Goal: Task Accomplishment & Management: Use online tool/utility

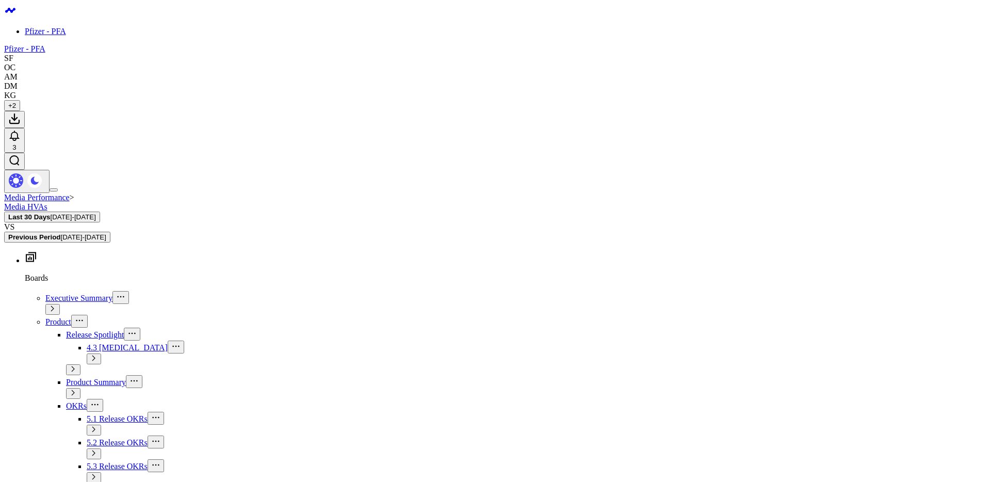
click at [962, 92] on icon at bounding box center [962, 93] width 2 height 2
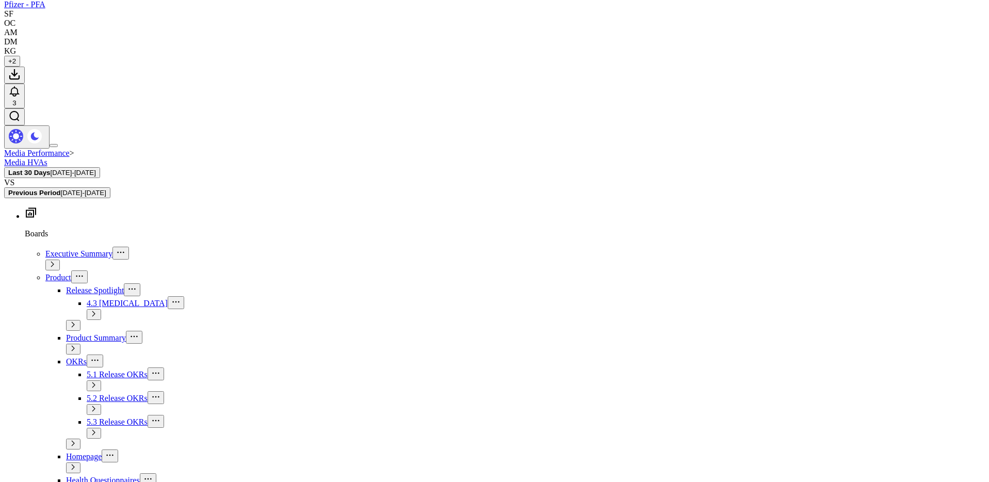
scroll to position [10, 0]
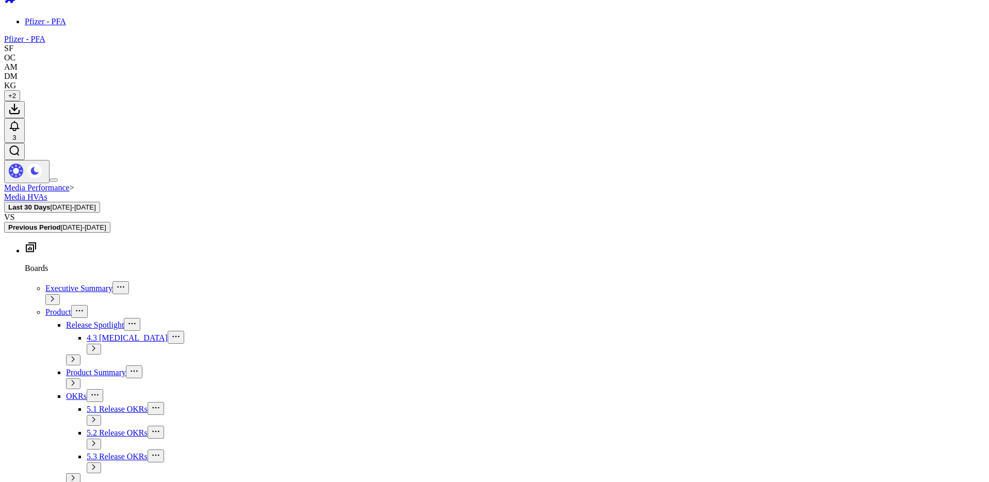
click at [963, 80] on icon at bounding box center [962, 79] width 2 height 2
click at [978, 241] on div "Modify via AI Copy link to widget Ask support Remove Create linked copy Executi…" at bounding box center [508, 469] width 948 height 815
click at [780, 52] on span "[DATE] - [DATE]" at bounding box center [786, 50] width 96 height 8
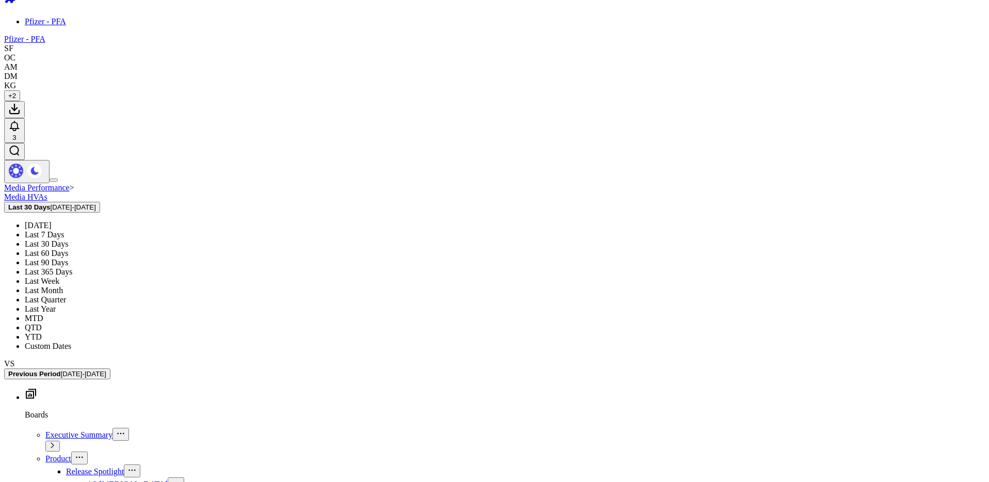
drag, startPoint x: 766, startPoint y: 148, endPoint x: 820, endPoint y: 147, distance: 54.2
click at [766, 148] on link "Last 90 Days" at bounding box center [786, 149] width 106 height 20
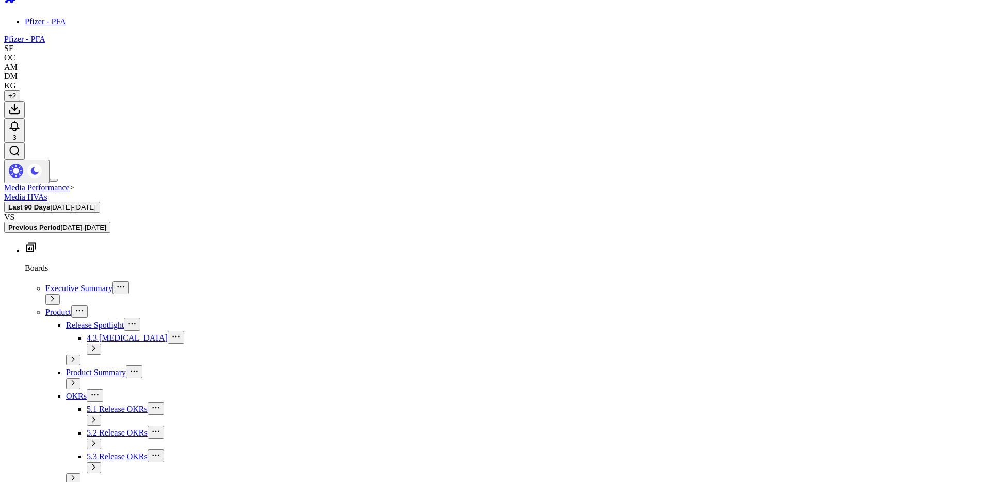
click at [980, 135] on div "Modify via AI Copy link to widget Ask support Remove Create linked copy Executi…" at bounding box center [508, 469] width 948 height 815
click at [959, 106] on icon at bounding box center [963, 103] width 8 height 6
click at [143, 138] on icon at bounding box center [142, 135] width 3 height 5
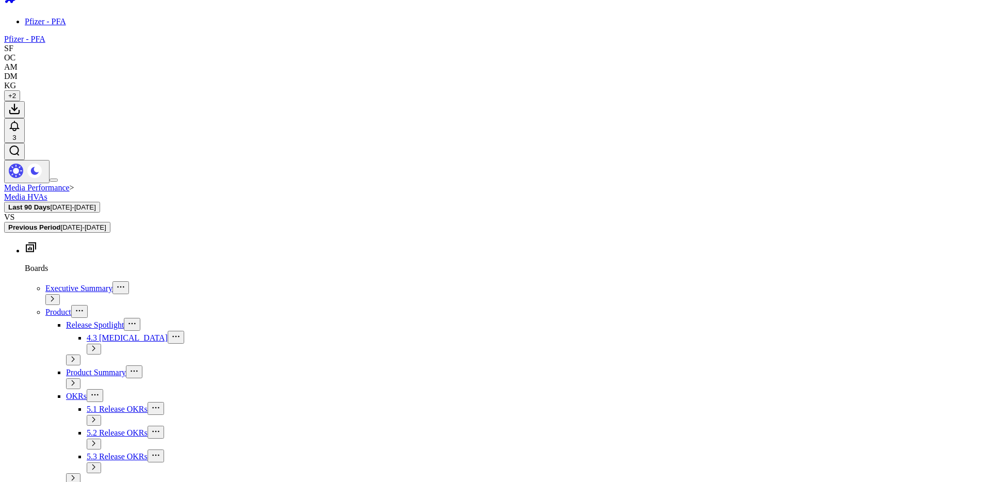
click at [77, 214] on span "Telehealth Investigation - Ad Hoc" at bounding box center [70, 205] width 72 height 18
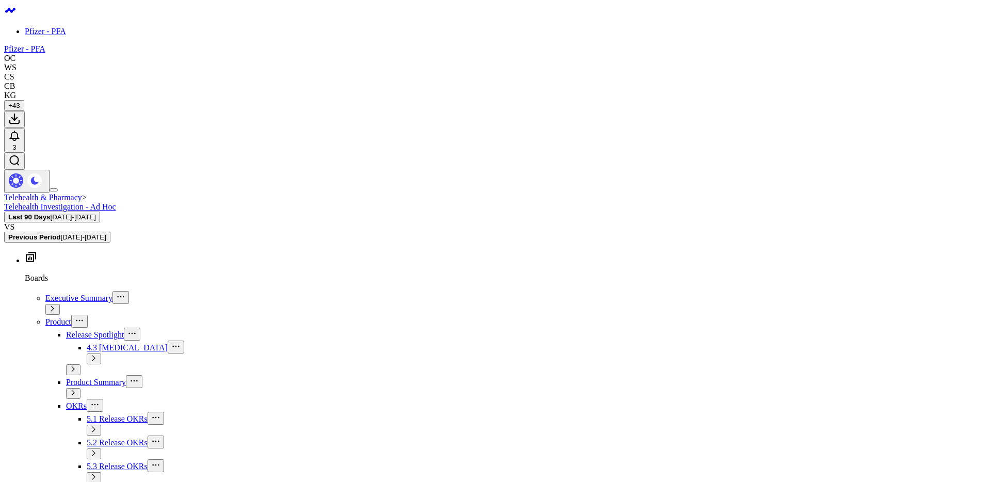
click at [815, 45] on button "Last 90 Days [DATE] - [DATE]" at bounding box center [786, 46] width 107 height 25
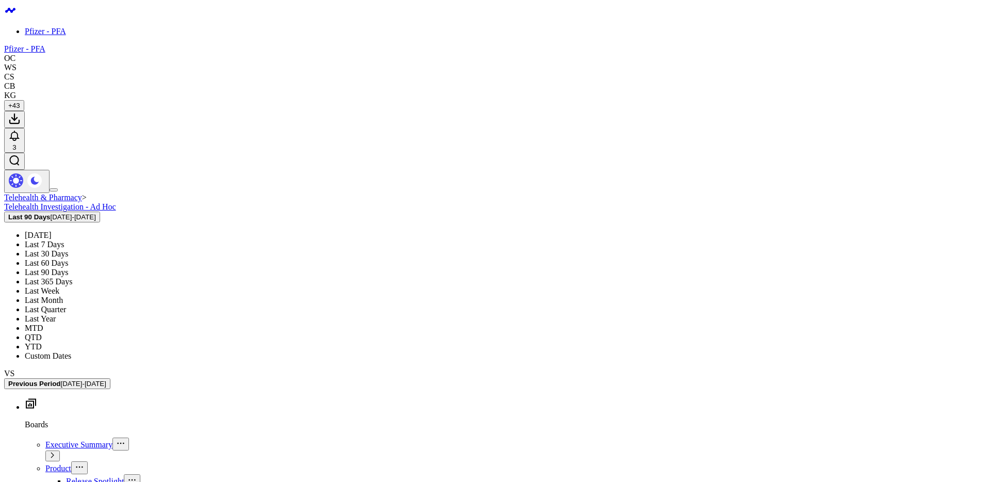
click at [759, 328] on link "Custom Dates" at bounding box center [786, 330] width 106 height 20
select select "7"
select select "2025"
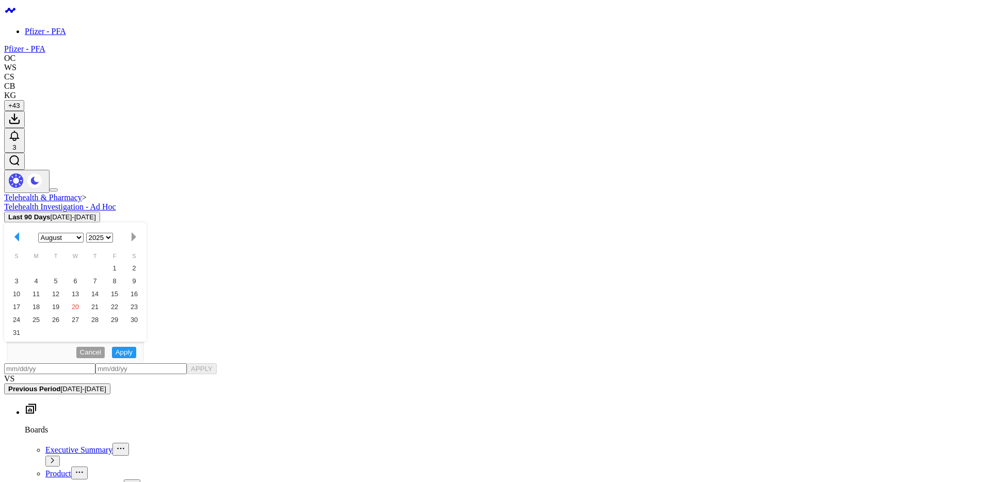
click at [869, 75] on button "button" at bounding box center [867, 74] width 10 height 12
select select "6"
select select "2025"
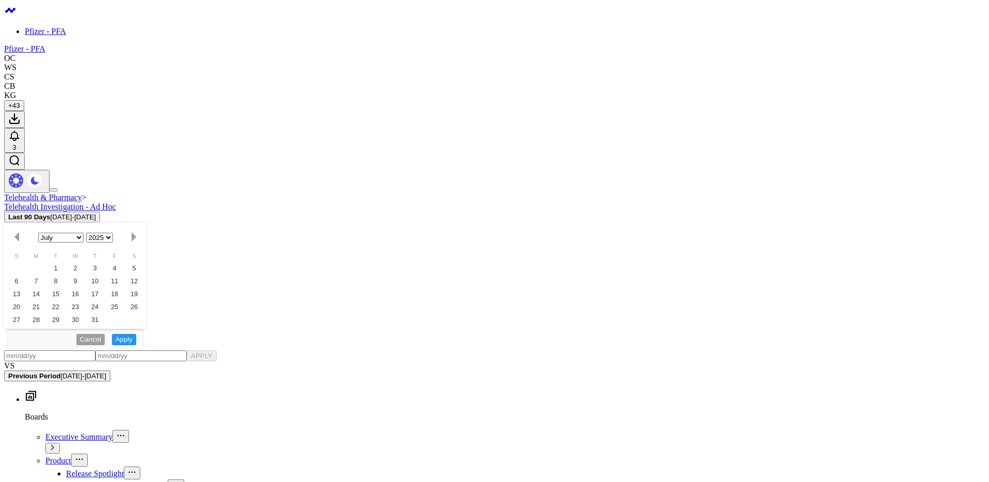
click at [869, 75] on button "button" at bounding box center [867, 74] width 10 height 12
select select "5"
select select "2025"
click at [869, 75] on button "button" at bounding box center [867, 74] width 10 height 12
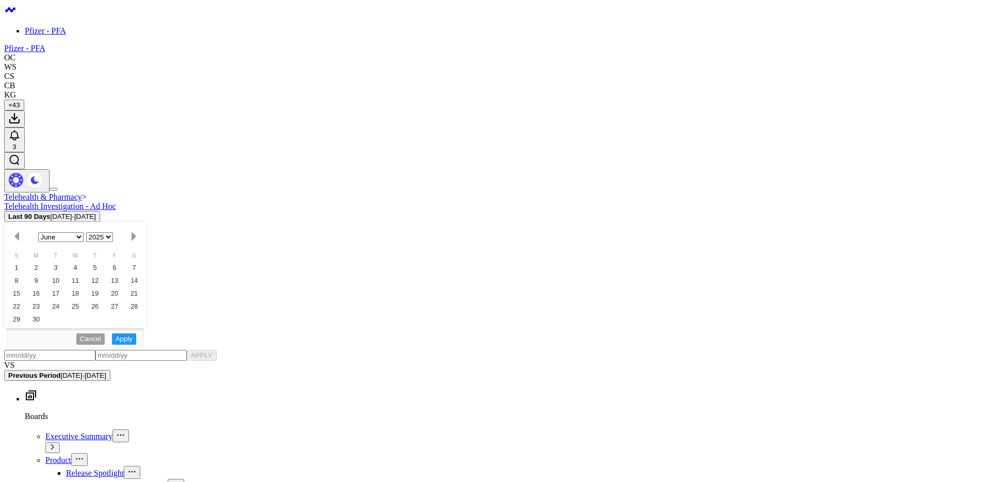
select select "4"
select select "2025"
click at [878, 74] on button "button" at bounding box center [882, 74] width 10 height 12
select select "6"
select select "2025"
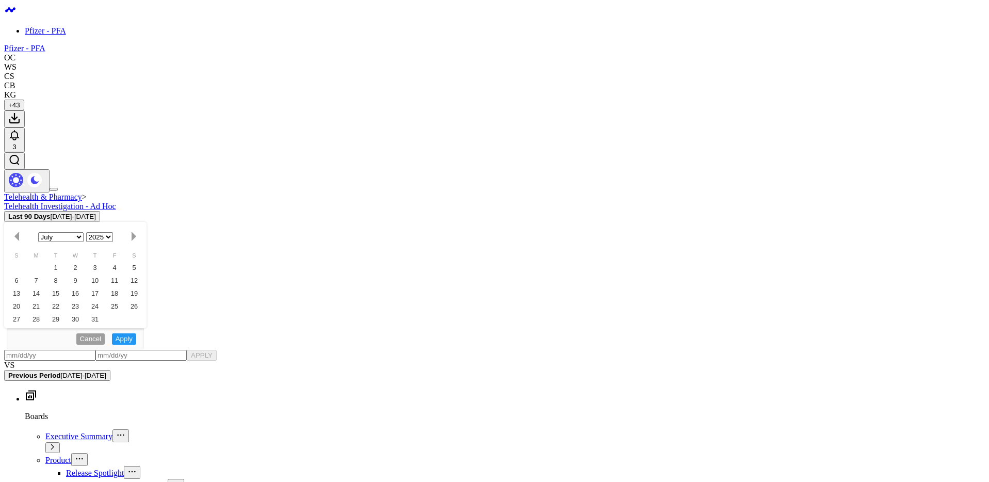
click at [878, 74] on button "button" at bounding box center [882, 74] width 10 height 12
select select "7"
select select "2025"
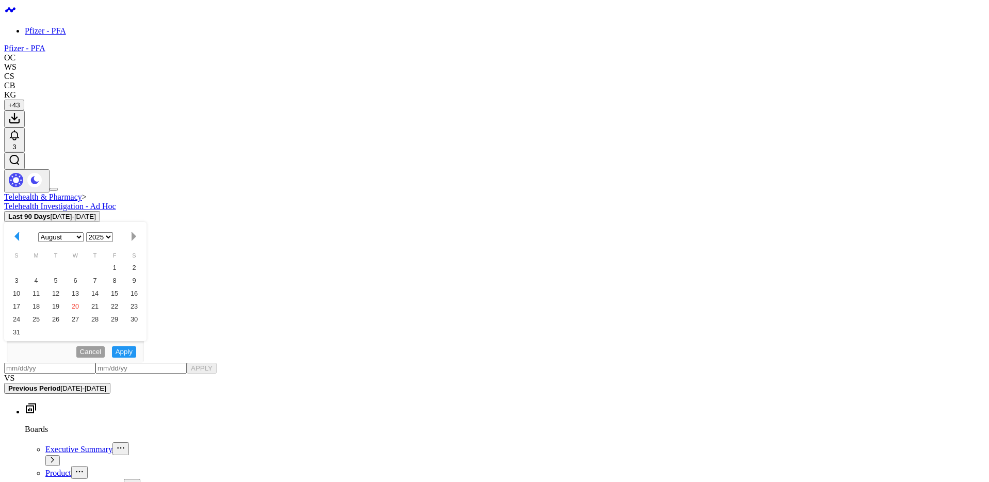
click at [867, 80] on button "button" at bounding box center [867, 74] width 10 height 12
select select "6"
select select "2025"
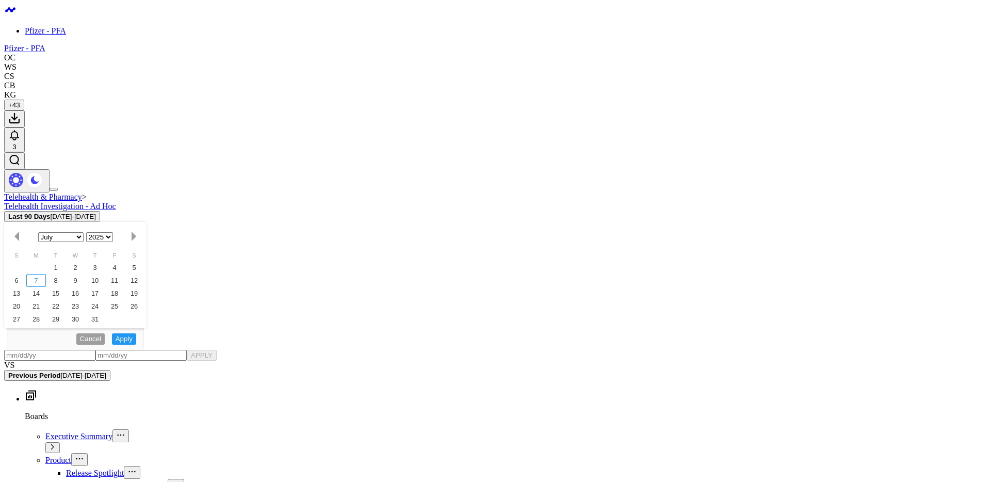
click at [774, 156] on div "7" at bounding box center [774, 152] width 21 height 21
type input "[DATE]"
select select "6"
select select "2025"
click at [881, 68] on button "button" at bounding box center [882, 74] width 10 height 12
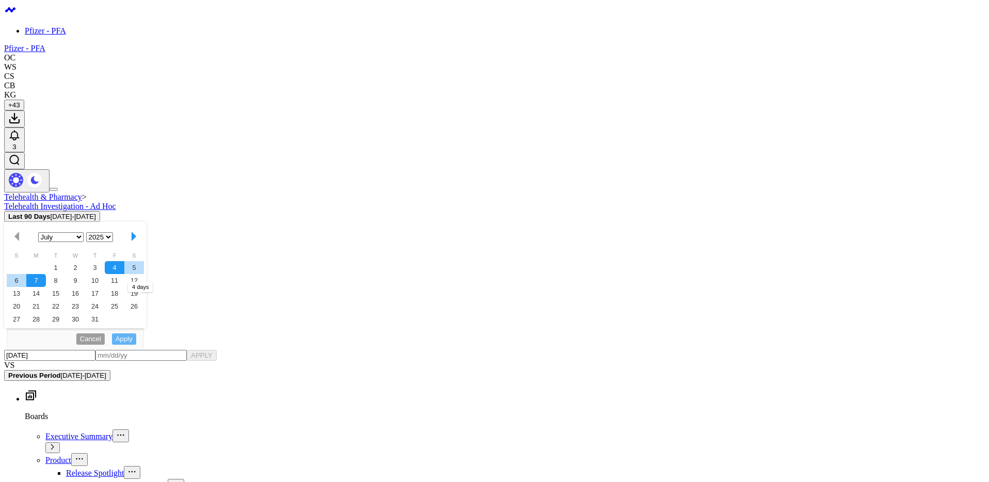
select select "7"
select select "2025"
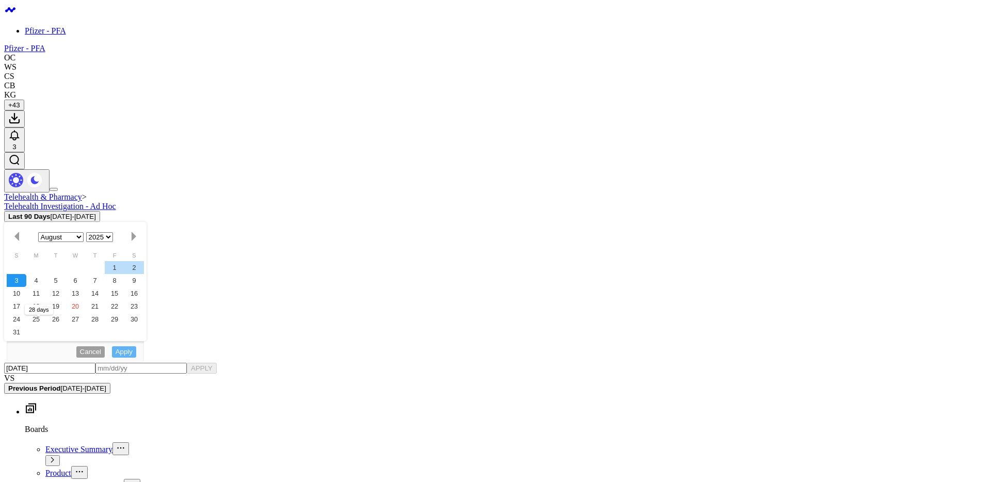
click at [751, 158] on div "3" at bounding box center [753, 152] width 21 height 21
type input "[DATE]"
select select "7"
select select "2025"
drag, startPoint x: 883, startPoint y: 278, endPoint x: 880, endPoint y: 271, distance: 7.2
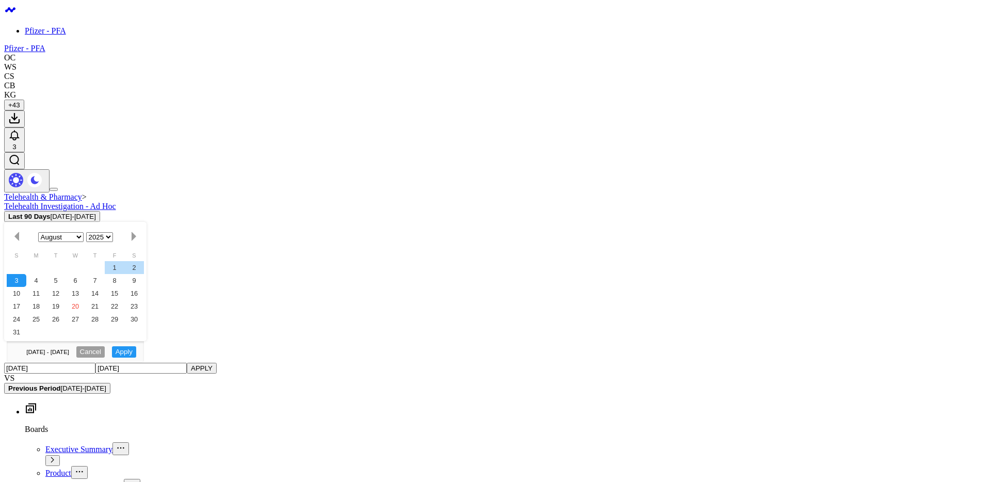
click at [883, 276] on button "APPLY" at bounding box center [876, 276] width 31 height 15
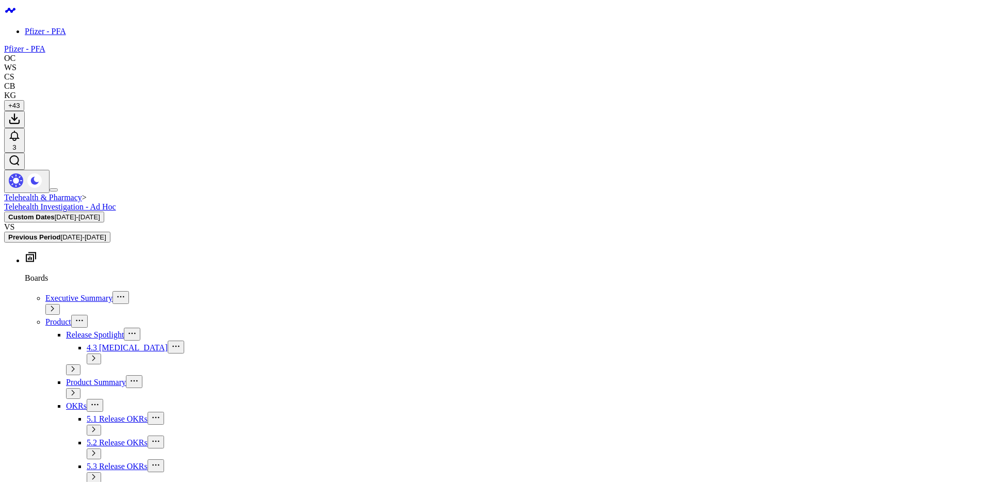
click at [936, 37] on b "Previous Period" at bounding box center [923, 40] width 96 height 6
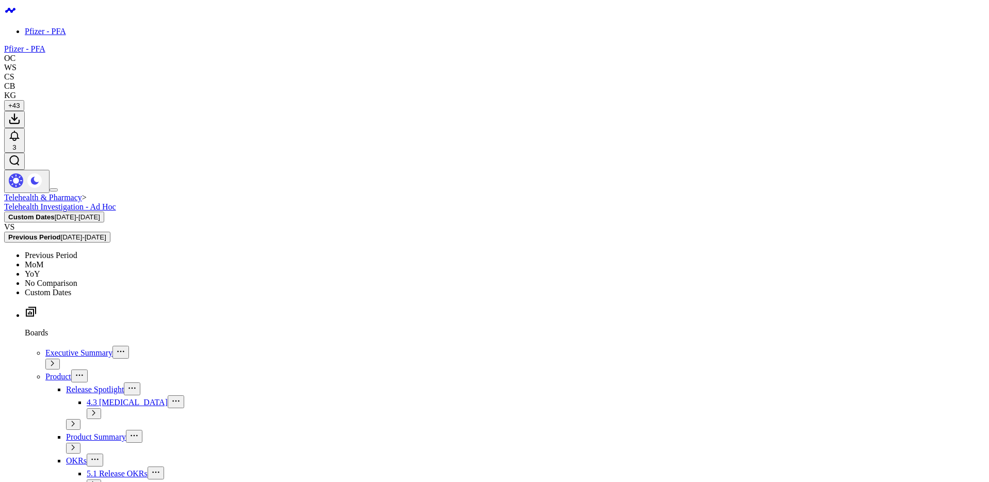
click at [887, 107] on link "YoY" at bounding box center [923, 109] width 106 height 20
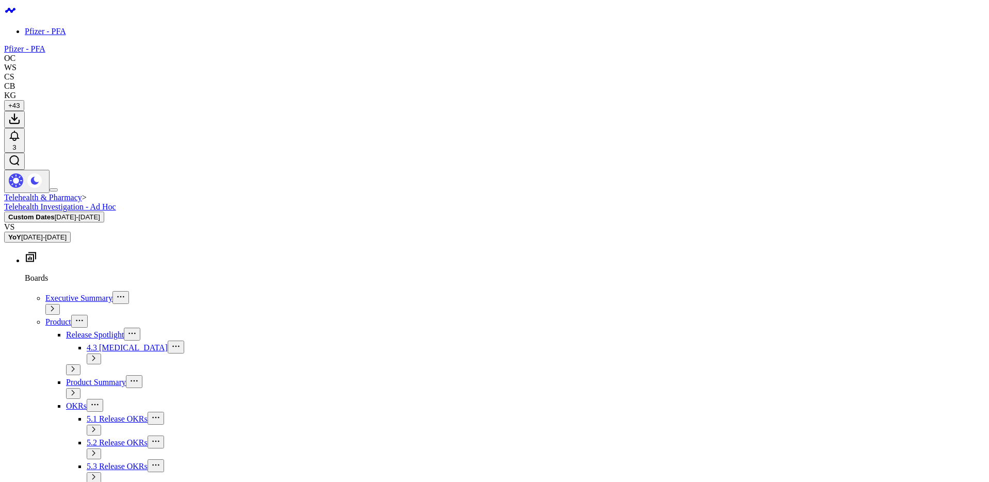
click at [140, 78] on icon at bounding box center [143, 75] width 6 height 6
click at [42, 137] on span "OKRs" at bounding box center [43, 132] width 19 height 10
drag, startPoint x: 14, startPoint y: 41, endPoint x: 56, endPoint y: 46, distance: 42.7
click at [15, 41] on icon at bounding box center [12, 37] width 12 height 12
click at [14, 44] on icon at bounding box center [12, 37] width 12 height 12
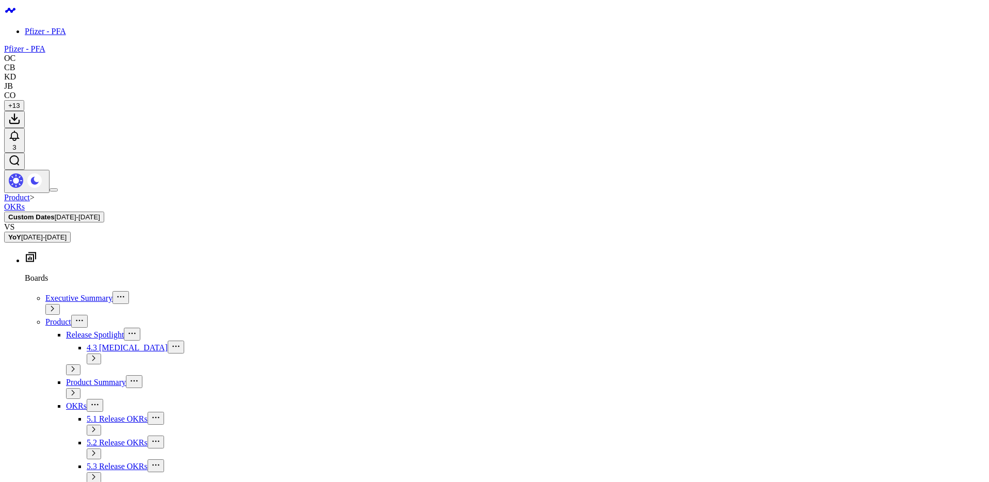
drag, startPoint x: 137, startPoint y: 100, endPoint x: 99, endPoint y: 116, distance: 41.6
click at [0, 0] on icon at bounding box center [0, 0] width 0 height 0
click at [0, 0] on span "4.3 [MEDICAL_DATA]" at bounding box center [0, 0] width 0 height 0
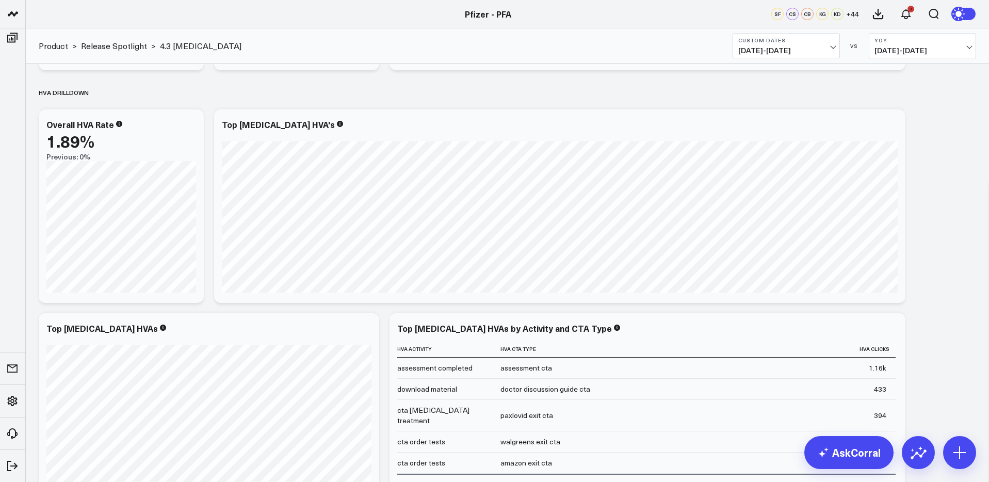
scroll to position [1292, 0]
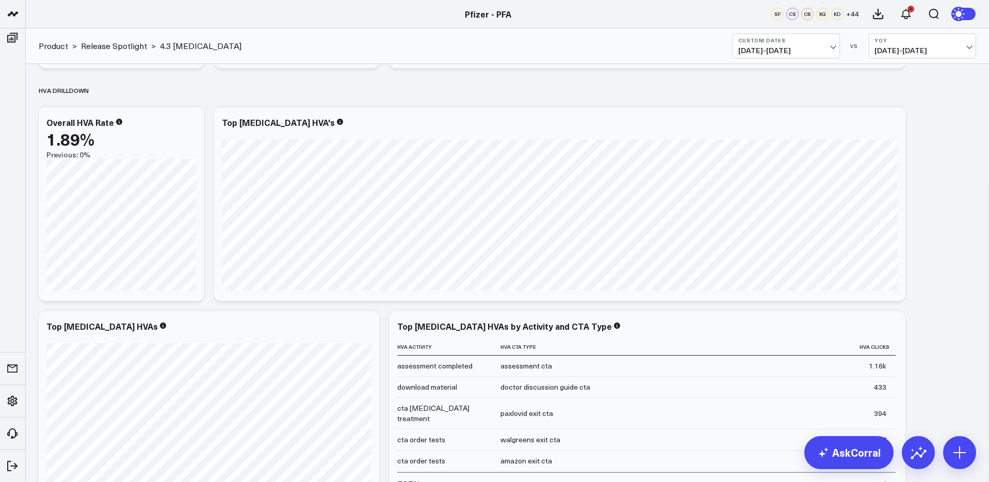
click at [936, 46] on span "[DATE] - [DATE]" at bounding box center [923, 50] width 96 height 8
click at [891, 87] on link "MoM" at bounding box center [923, 88] width 106 height 20
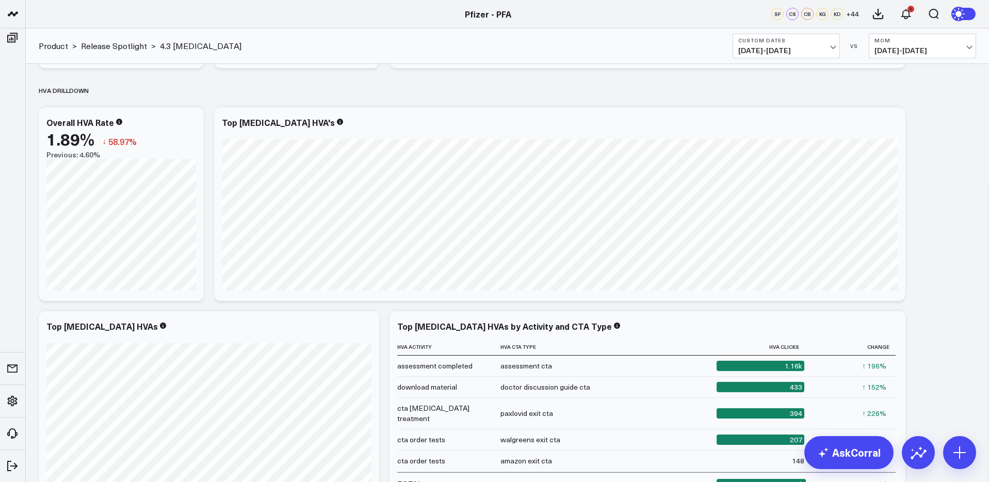
click at [922, 40] on b "MoM" at bounding box center [923, 40] width 96 height 6
click at [920, 65] on link "Previous Period" at bounding box center [923, 68] width 106 height 20
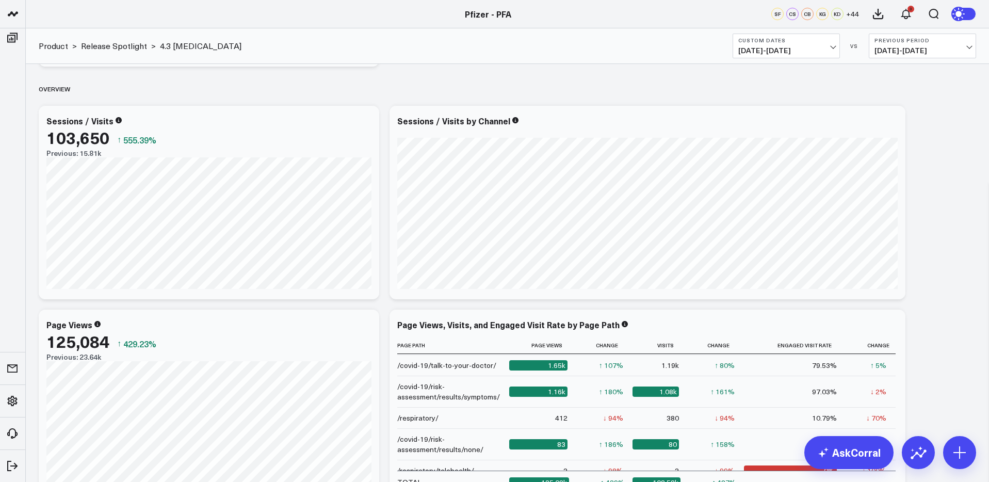
scroll to position [232, 0]
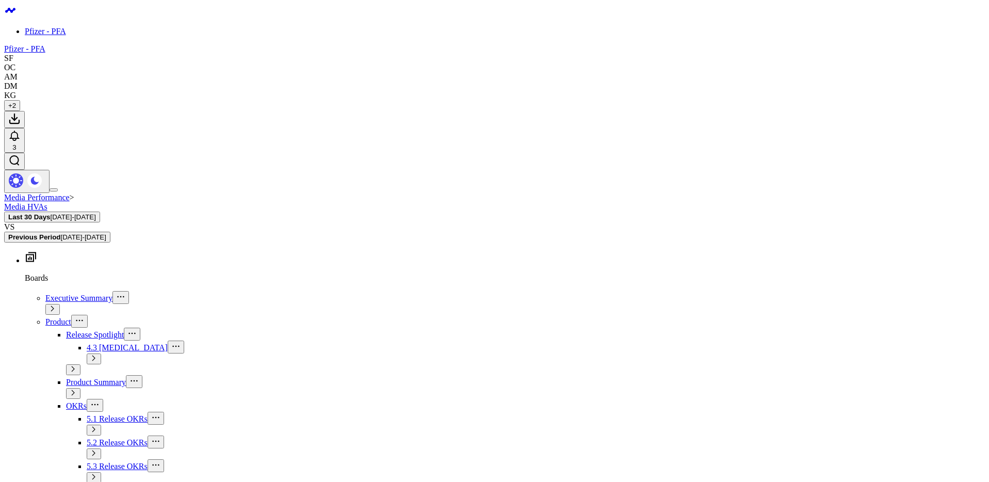
click at [900, 48] on span "[DATE] - [DATE]" at bounding box center [923, 50] width 96 height 8
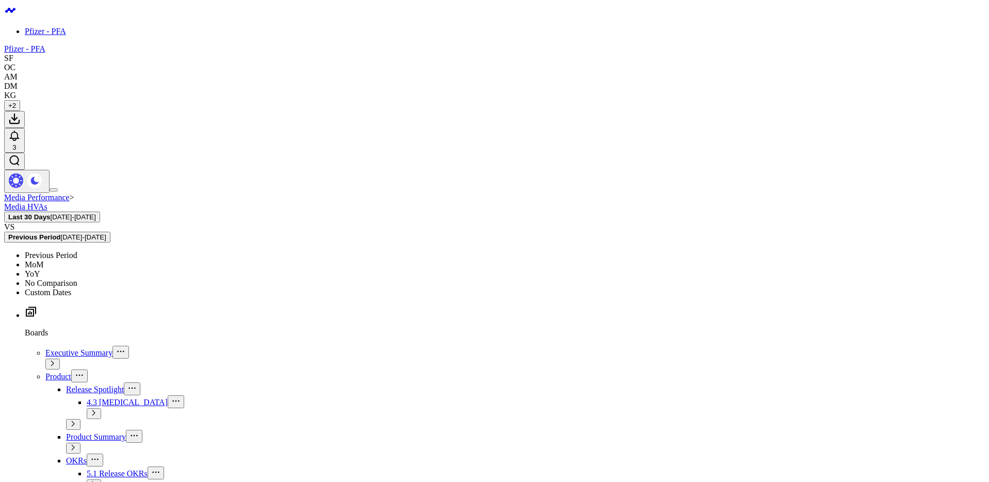
click at [656, 53] on div "Media Performance > Media HVAs Last 30 Days 07/21/25 - 08/19/25 VS Previous Per…" at bounding box center [507, 46] width 963 height 36
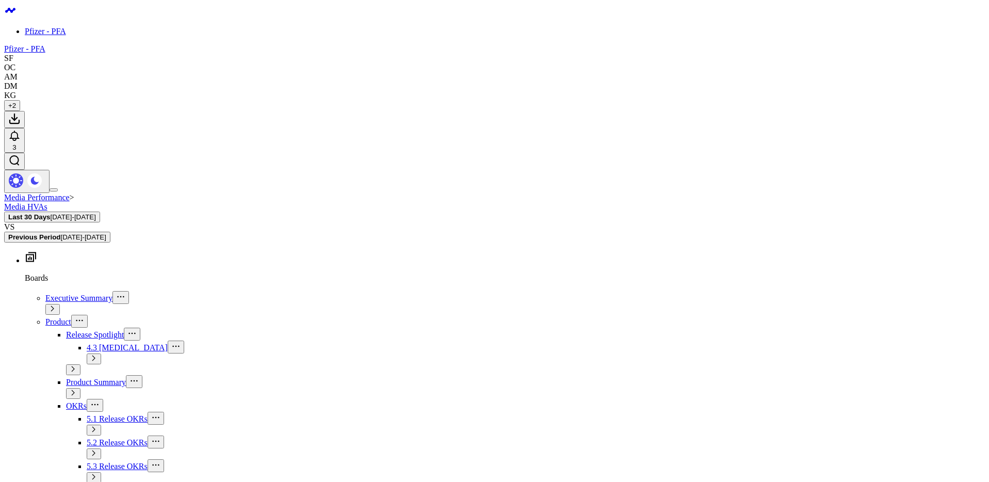
click at [893, 46] on span "06/21/25 - 07/20/25" at bounding box center [923, 50] width 96 height 8
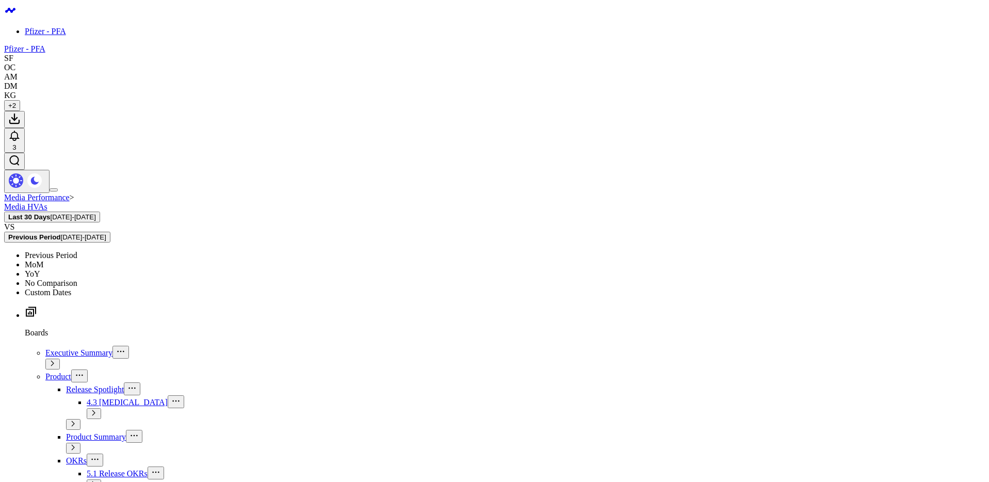
drag, startPoint x: 887, startPoint y: 107, endPoint x: 719, endPoint y: 92, distance: 168.9
click at [887, 107] on link "YoY" at bounding box center [923, 109] width 106 height 20
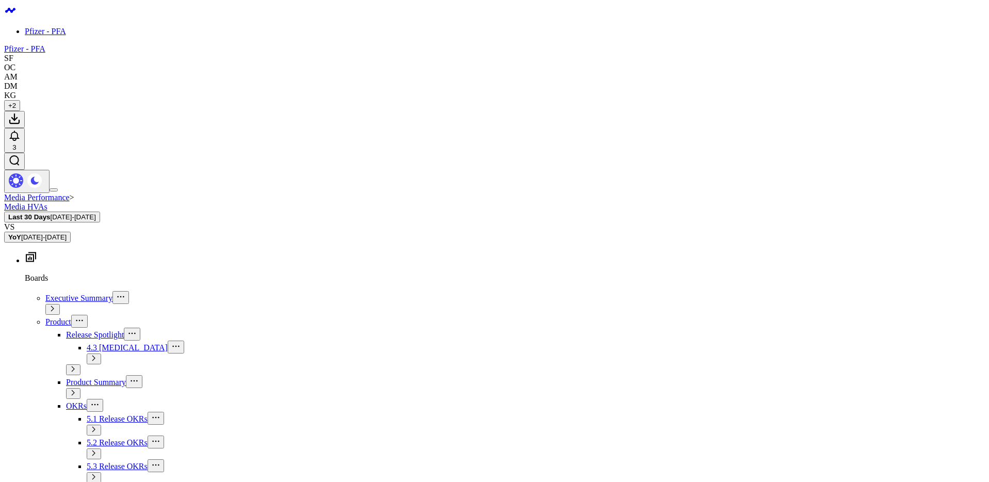
click at [778, 114] on icon at bounding box center [780, 112] width 8 height 6
click at [960, 115] on icon at bounding box center [964, 112] width 8 height 6
click at [787, 49] on span "[DATE] - [DATE]" at bounding box center [786, 50] width 96 height 8
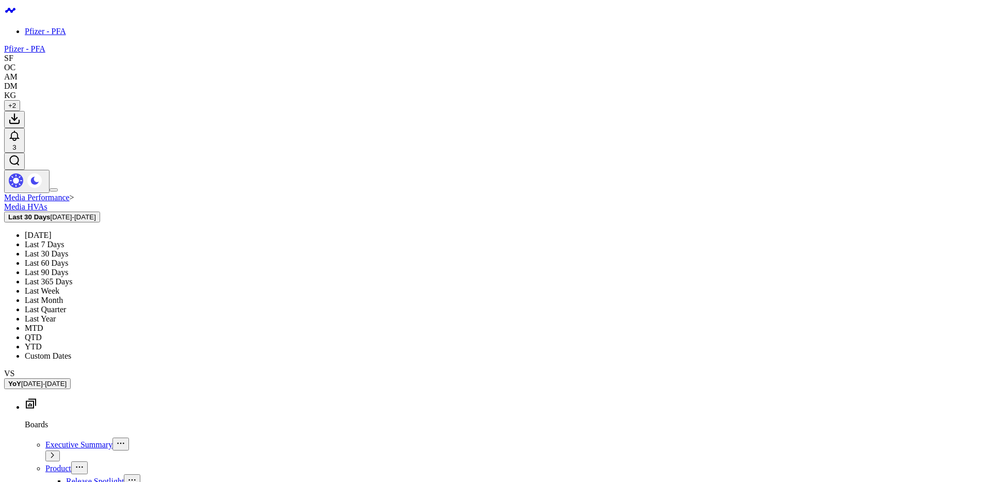
drag, startPoint x: 760, startPoint y: 330, endPoint x: 762, endPoint y: 303, distance: 26.9
click at [760, 330] on link "Custom Dates" at bounding box center [786, 330] width 106 height 20
select select "7"
select select "2025"
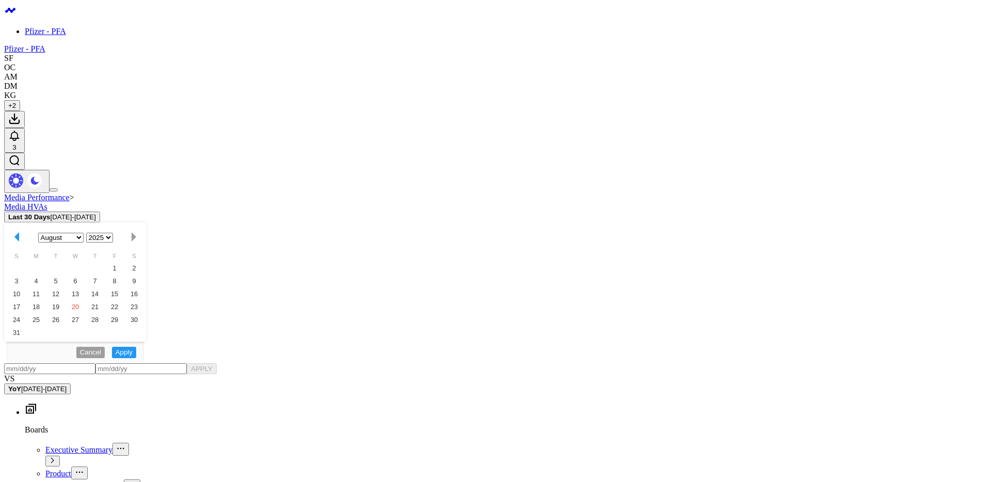
click at [865, 76] on button "button" at bounding box center [867, 74] width 10 height 12
select select "6"
select select "2025"
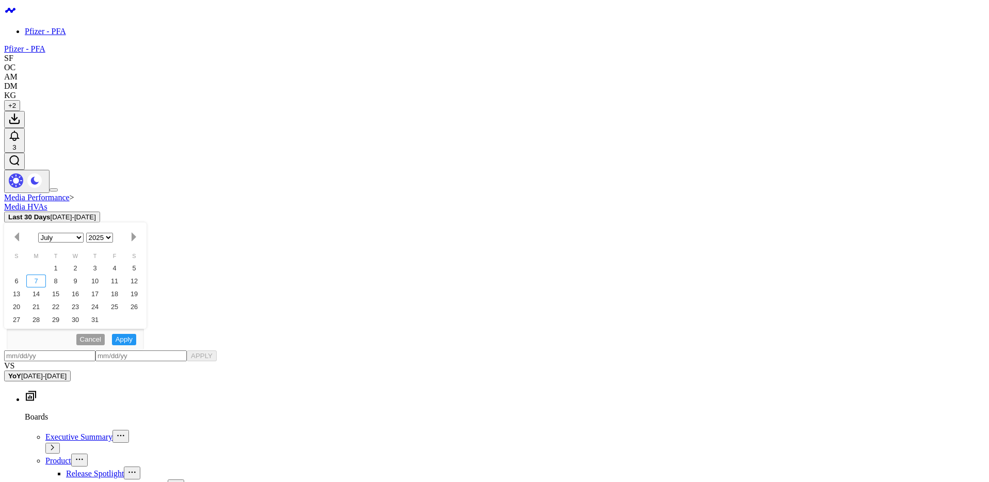
click at [782, 150] on div "7" at bounding box center [774, 152] width 21 height 21
type input "[DATE]"
select select "6"
select select "2025"
click at [880, 80] on button "button" at bounding box center [882, 74] width 10 height 12
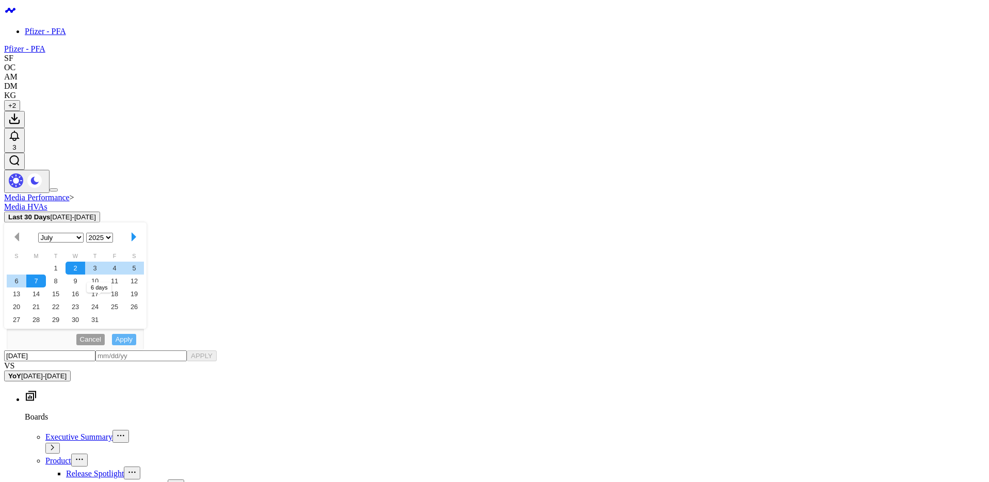
select select "7"
select select "2025"
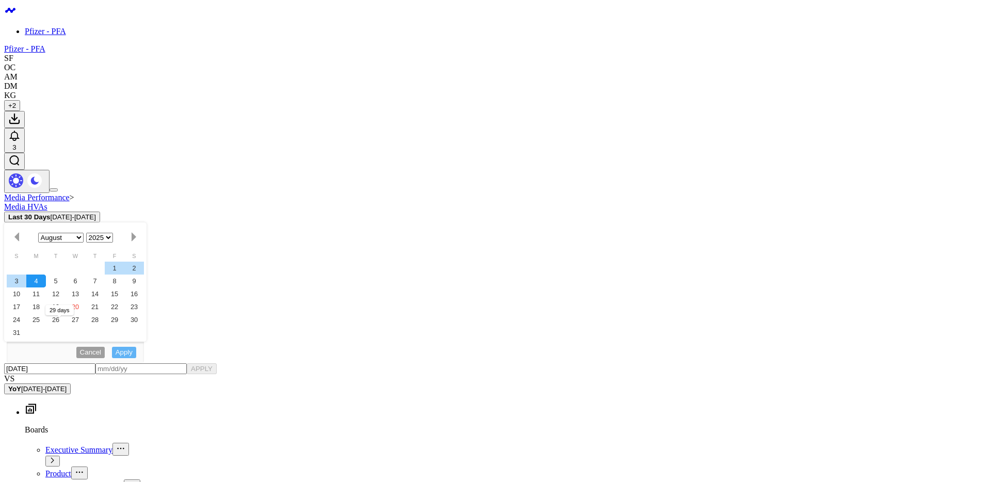
click at [776, 157] on div "4" at bounding box center [774, 152] width 21 height 21
type input "08/04/25"
select select "7"
select select "2025"
drag, startPoint x: 881, startPoint y: 277, endPoint x: 892, endPoint y: 78, distance: 199.5
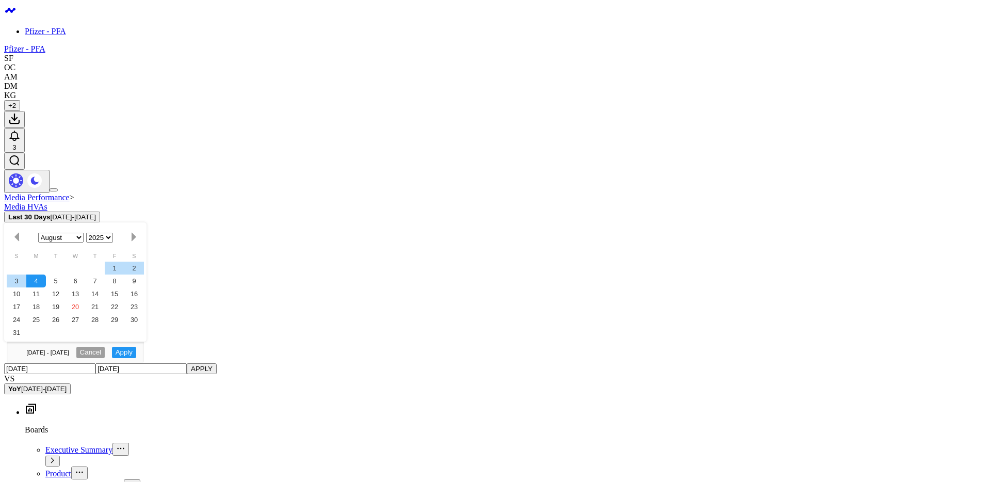
click at [880, 274] on button "APPLY" at bounding box center [876, 276] width 31 height 15
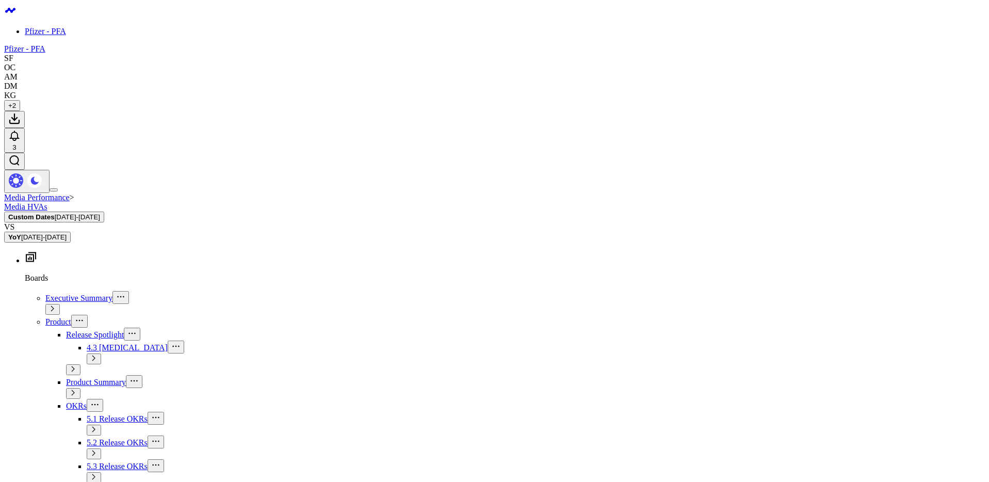
click at [911, 49] on span "07/07/24 - 08/04/24" at bounding box center [923, 50] width 96 height 8
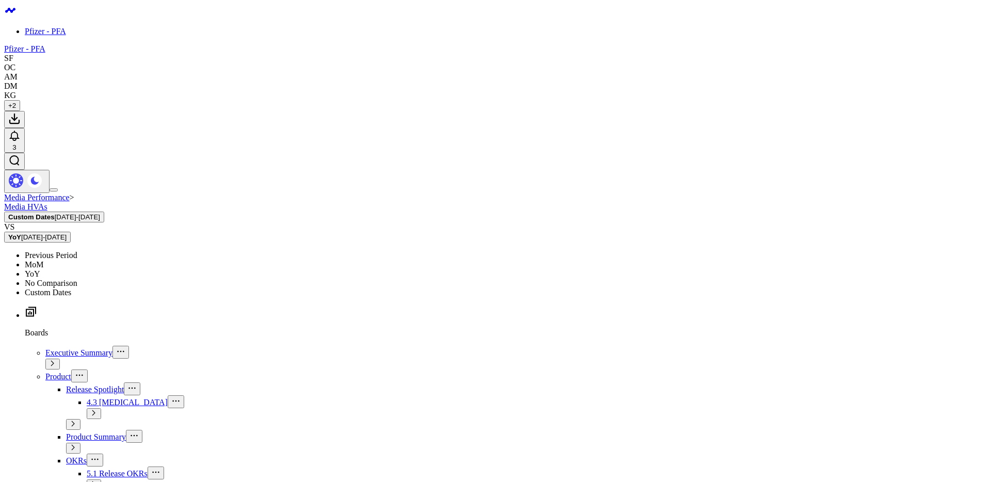
click at [906, 152] on link "Custom Dates" at bounding box center [923, 149] width 106 height 20
select select "7"
select select "2025"
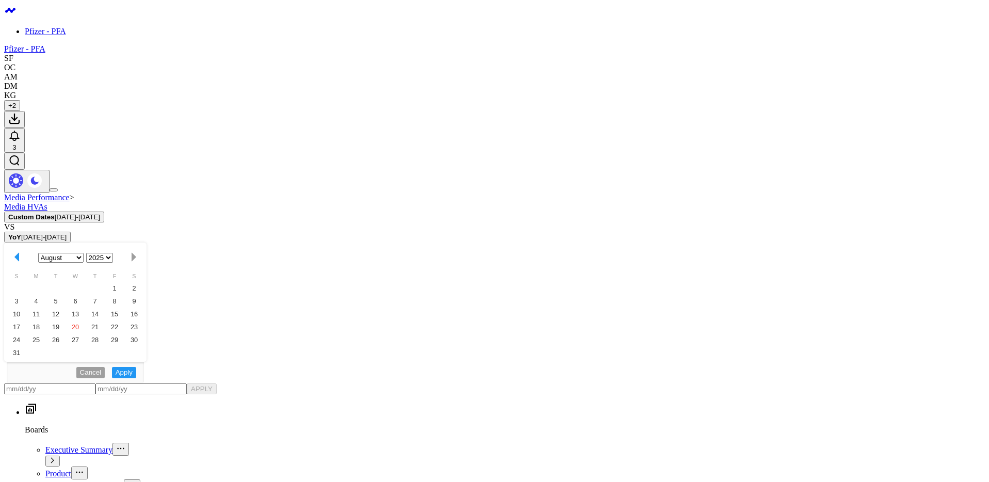
click at [942, 76] on button "button" at bounding box center [945, 74] width 10 height 12
select select "6"
select select "2025"
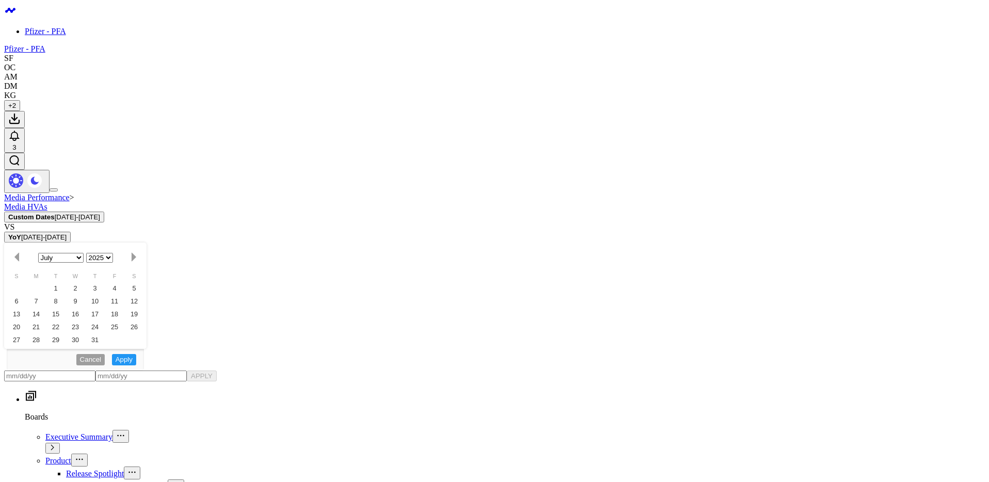
click at [942, 76] on button "button" at bounding box center [945, 74] width 10 height 12
select select "5"
select select "2025"
click at [942, 76] on button "button" at bounding box center [945, 74] width 10 height 12
select select "4"
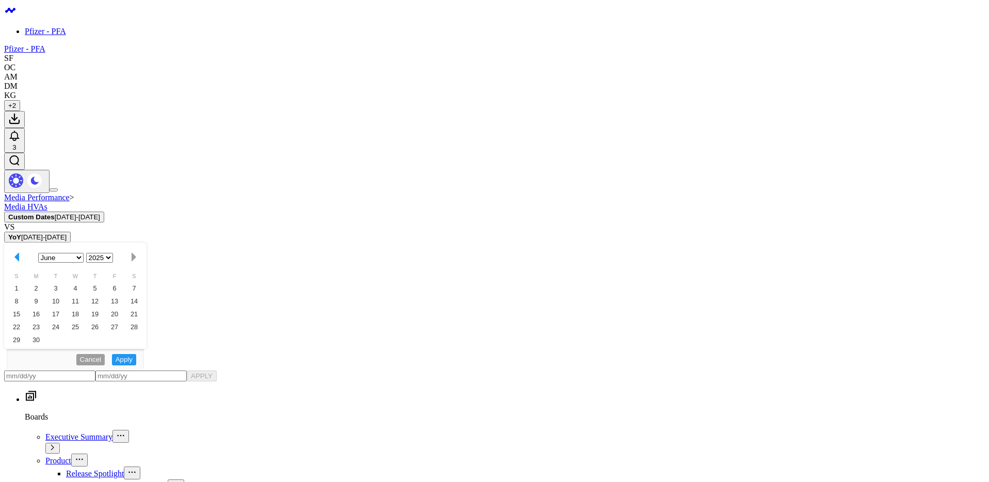
select select "2025"
drag, startPoint x: 880, startPoint y: 175, endPoint x: 946, endPoint y: 90, distance: 107.0
click at [883, 171] on div "1 2 3 4 5 6 7 8 9 10 11 12 13 14 15 16 17 18 19 20 21 22 23 24 25 26 27 28 29 3…" at bounding box center [894, 176] width 144 height 114
click at [873, 178] on div "13" at bounding box center [873, 175] width 21 height 21
type input "05/13/25"
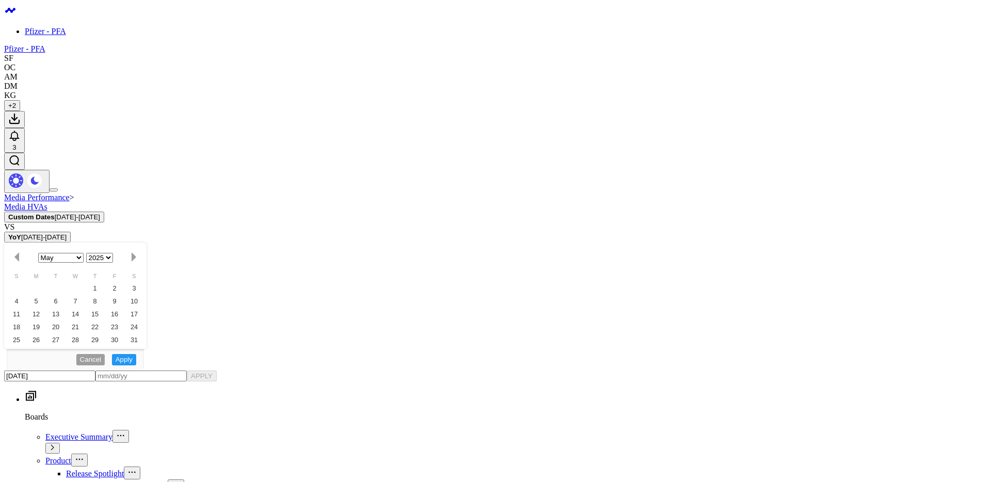
select select "4"
select select "2025"
click at [961, 77] on button "button" at bounding box center [961, 74] width 10 height 12
select select "5"
select select "2025"
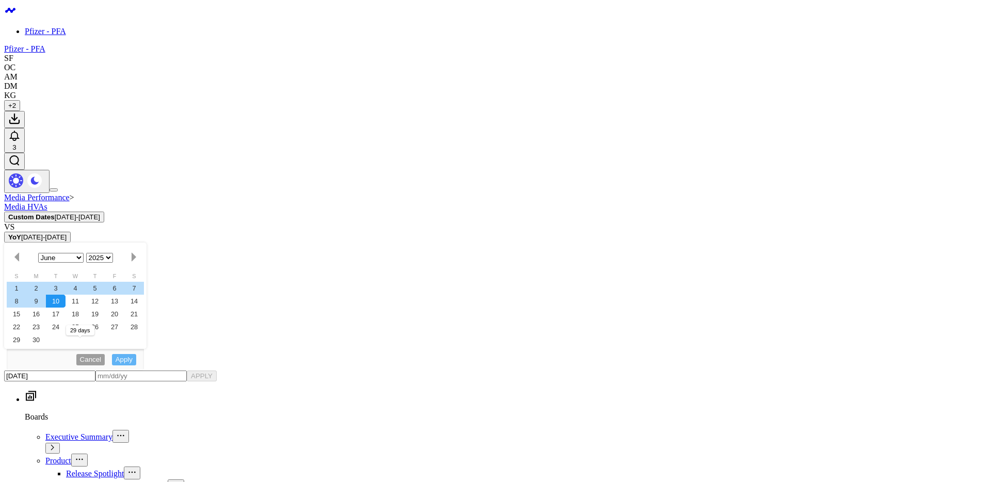
click at [868, 159] on div "10" at bounding box center [873, 152] width 21 height 21
type input "06/10/25"
select select "5"
select select "2025"
click at [955, 258] on button "APPLY" at bounding box center [955, 254] width 31 height 15
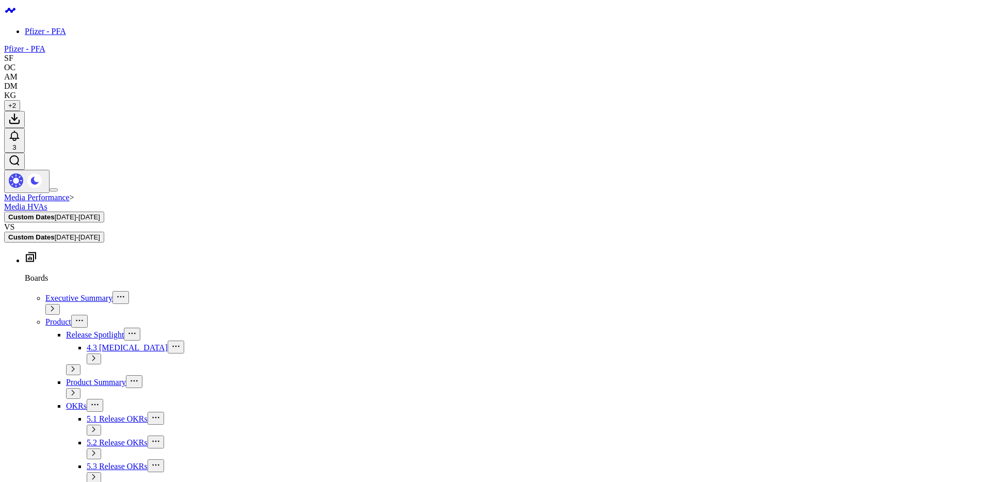
click at [139, 82] on button at bounding box center [143, 74] width 27 height 15
click at [133, 101] on button at bounding box center [143, 93] width 27 height 15
click at [65, 120] on span "4.3 [MEDICAL_DATA]" at bounding box center [70, 117] width 60 height 18
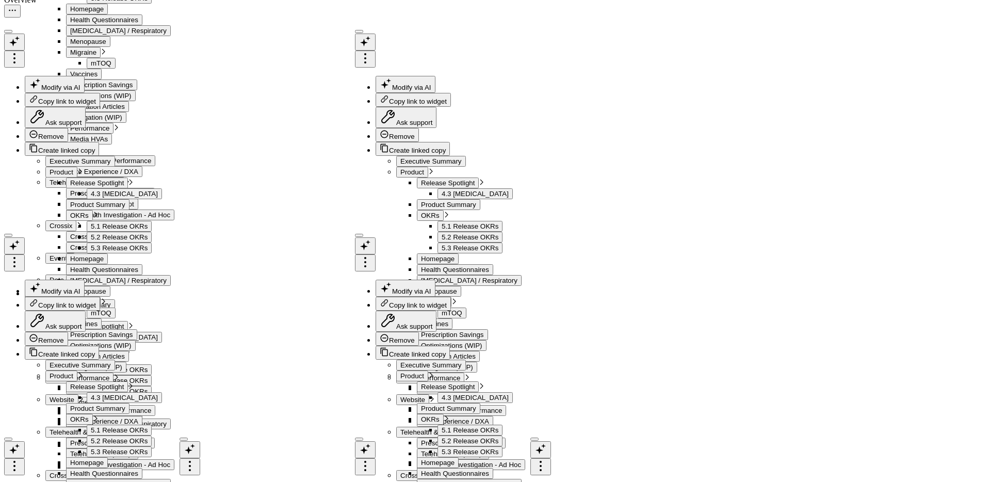
scroll to position [1250, 0]
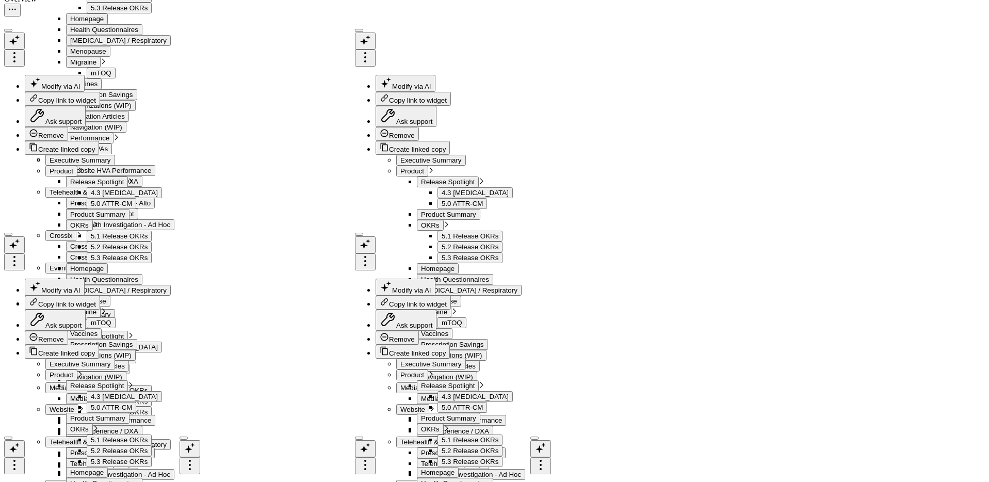
click at [926, 46] on span "05/13/25 - 06/10/25" at bounding box center [923, 50] width 96 height 8
drag, startPoint x: 941, startPoint y: 176, endPoint x: 872, endPoint y: 114, distance: 93.5
click at [189, 164] on icon at bounding box center [190, 165] width 12 height 12
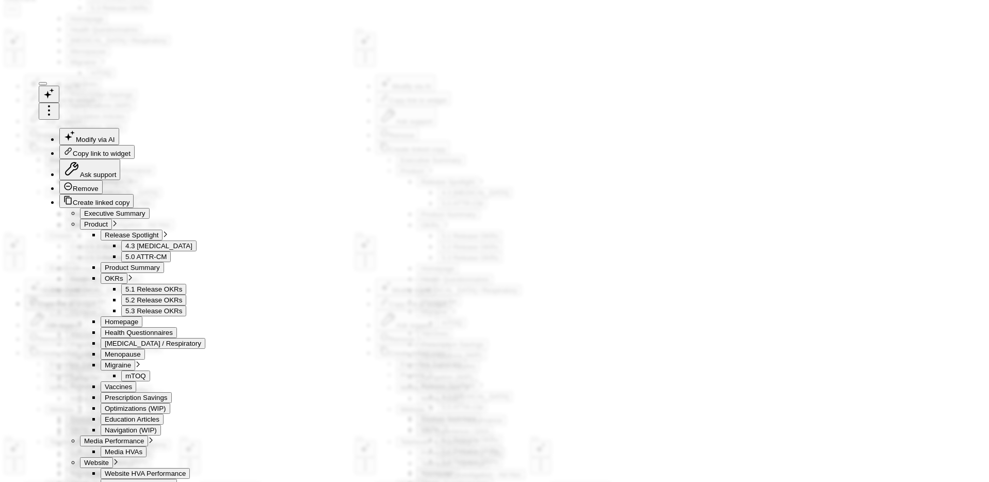
click at [616, 443] on button "Widget Query" at bounding box center [743, 458] width 484 height 31
click at [972, 21] on icon at bounding box center [973, 17] width 8 height 8
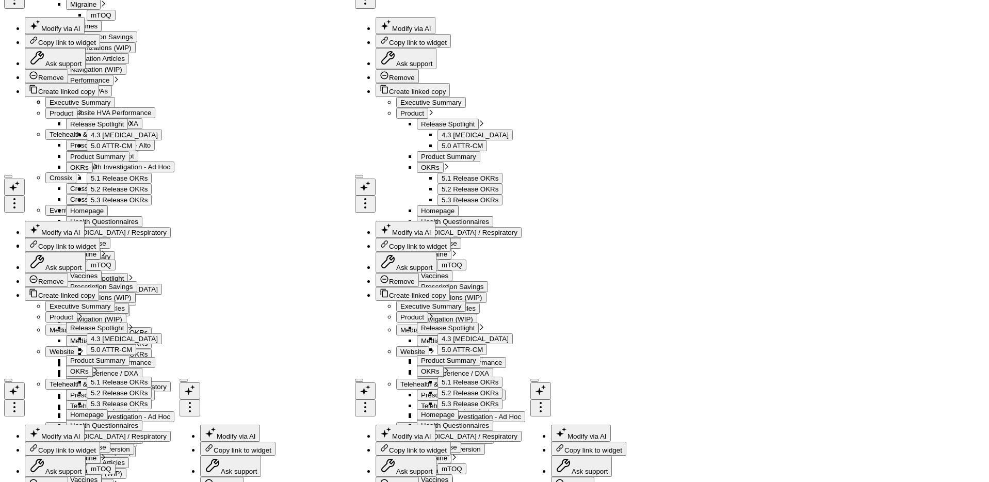
scroll to position [1447, 0]
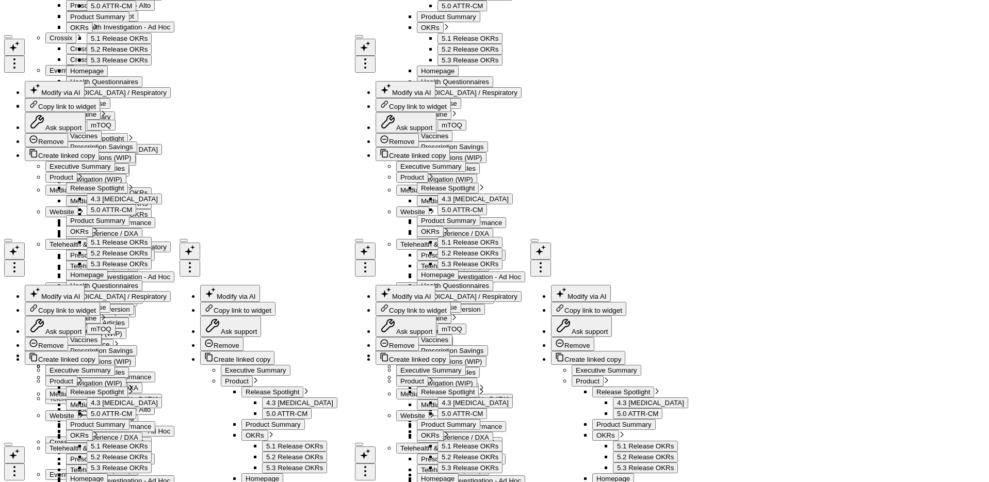
click at [365, 173] on icon at bounding box center [365, 172] width 12 height 12
click at [662, 324] on div "Top COVID-19 HVAs So sorry. The query returned no results. Ask a Data Analyst" at bounding box center [384, 252] width 691 height 194
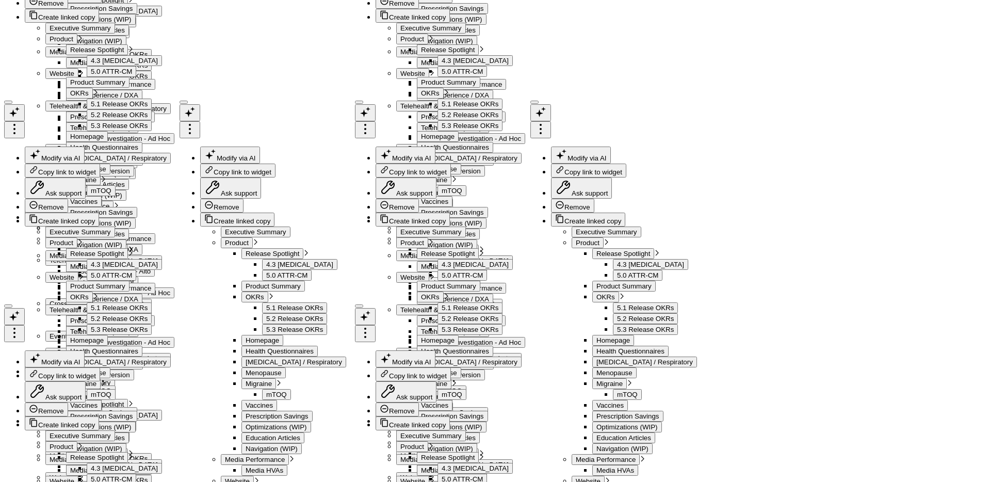
scroll to position [1587, 0]
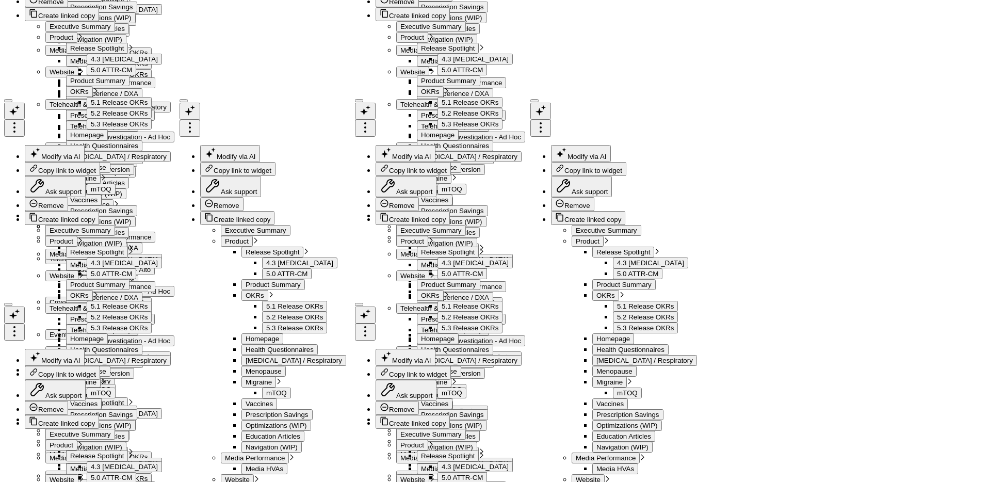
click at [778, 50] on span "07/07/25 - 08/04/25" at bounding box center [786, 50] width 96 height 8
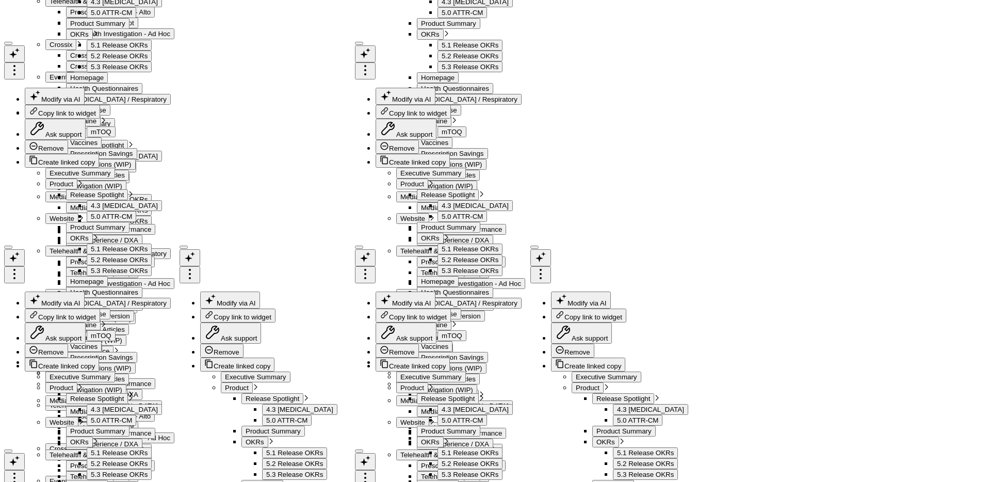
drag, startPoint x: 756, startPoint y: 329, endPoint x: 763, endPoint y: 304, distance: 25.5
click at [756, 329] on link "Custom Dates" at bounding box center [786, 330] width 106 height 20
select select "7"
select select "2025"
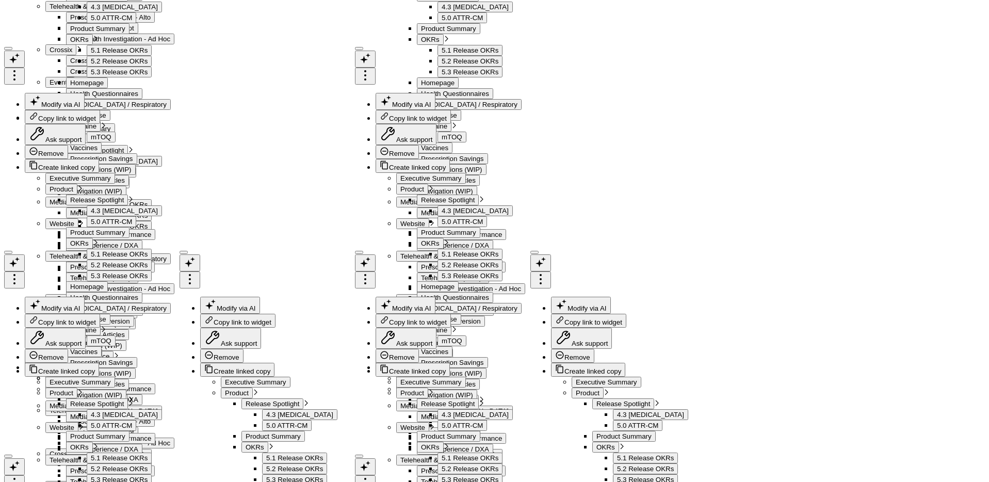
click at [866, 70] on button "button" at bounding box center [867, 74] width 10 height 12
select select "6"
select select "2025"
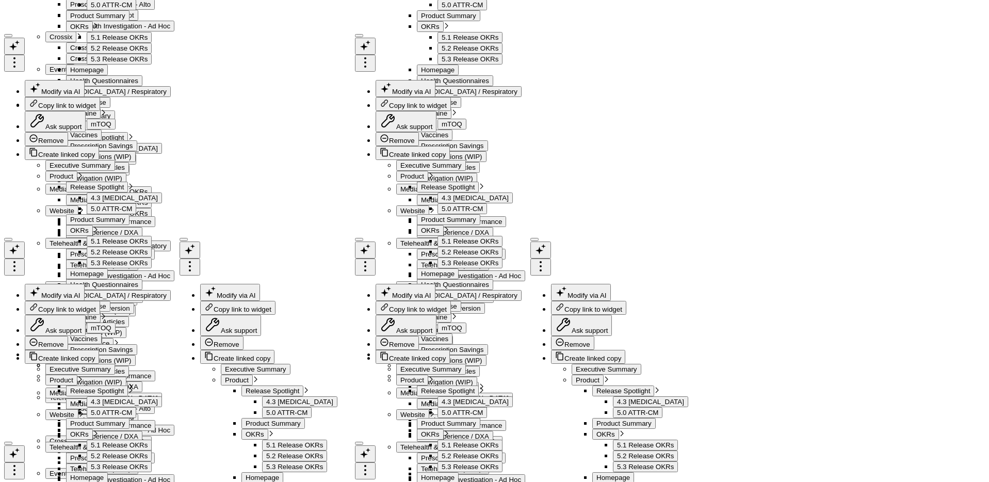
click at [866, 72] on button "button" at bounding box center [867, 74] width 10 height 12
select select "5"
select select "2025"
click at [816, 154] on div "11" at bounding box center [815, 152] width 21 height 21
type input "06/11/25"
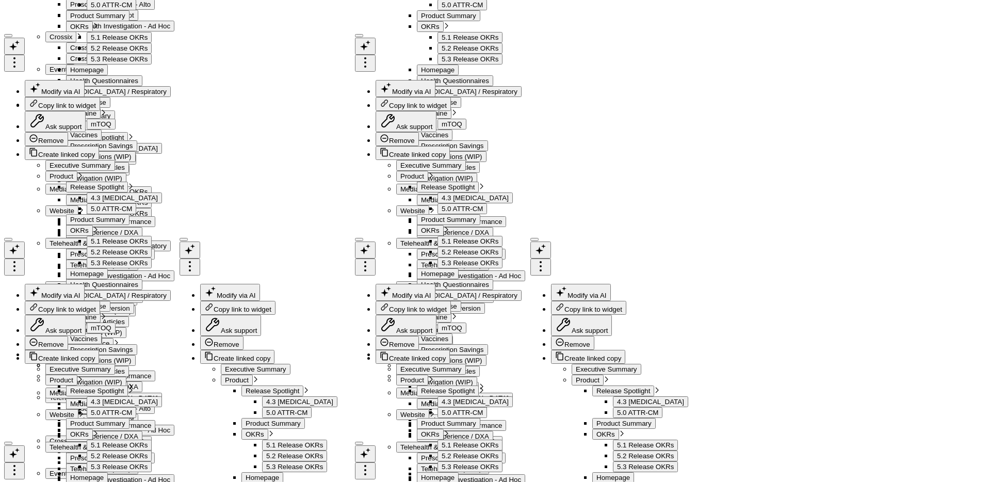
select select "5"
select select "2025"
click at [882, 76] on button "button" at bounding box center [882, 74] width 10 height 12
select select "6"
select select "2025"
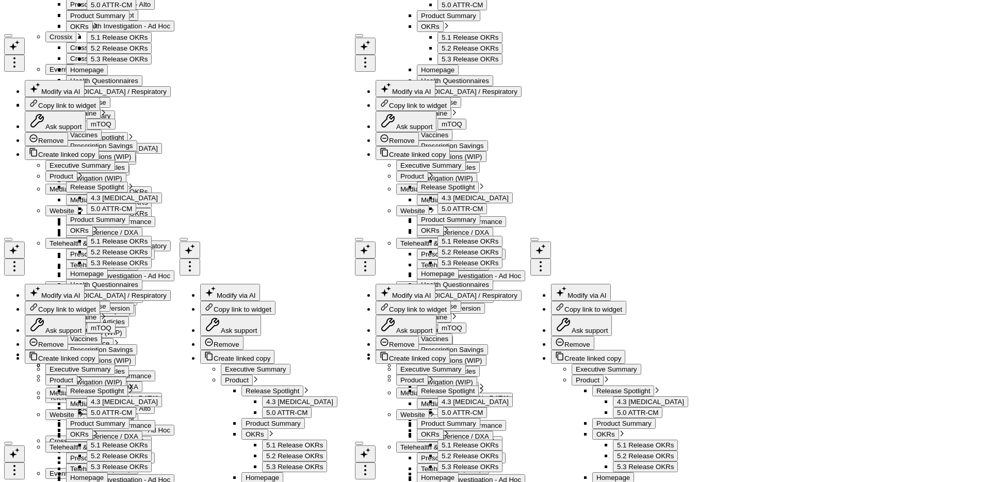
scroll to position [1580, 0]
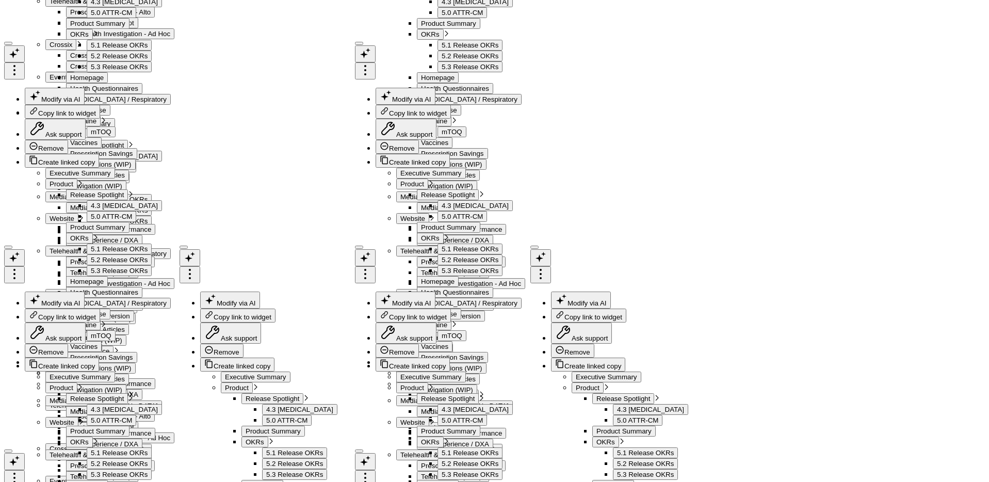
click at [884, 75] on button "button" at bounding box center [882, 74] width 10 height 12
select select "7"
select select "2025"
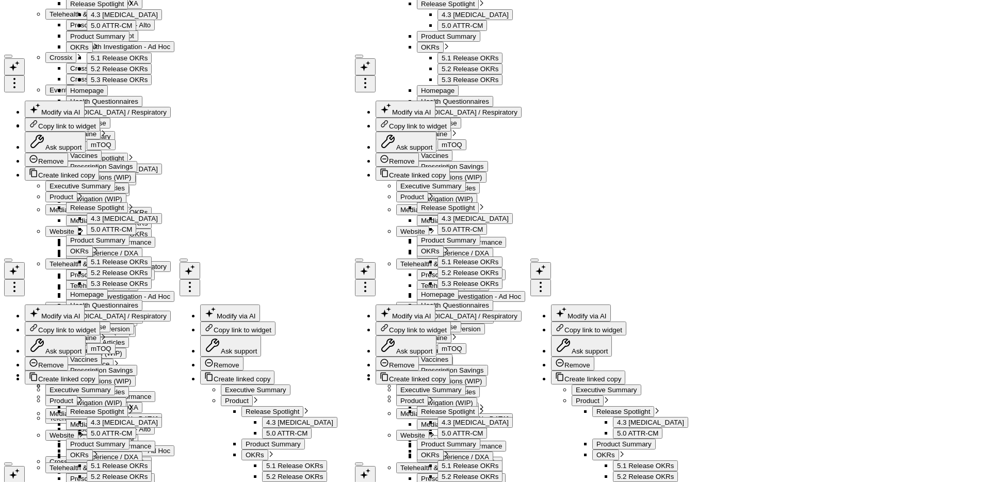
click at [796, 198] on div "19" at bounding box center [794, 198] width 21 height 21
type input "[DATE]"
select select "7"
select select "2025"
click at [871, 275] on button "APPLY" at bounding box center [876, 276] width 31 height 15
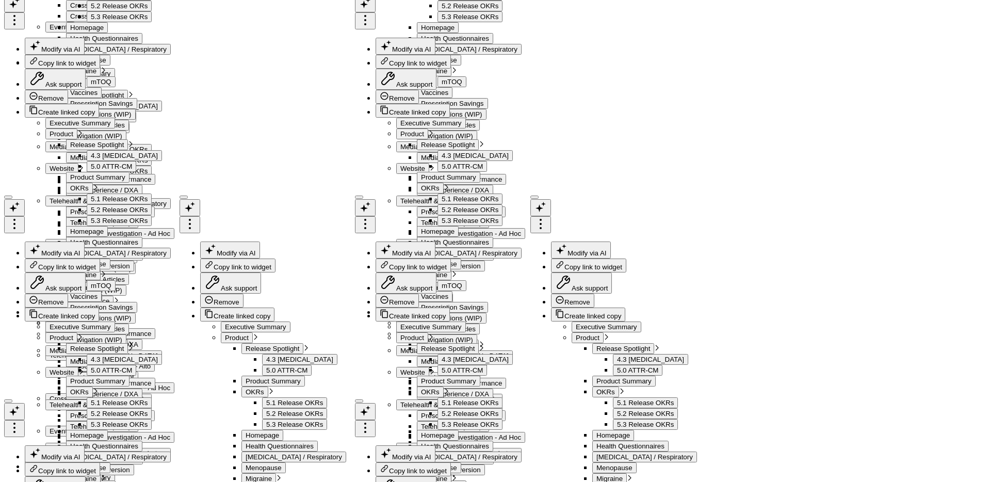
scroll to position [1488, 0]
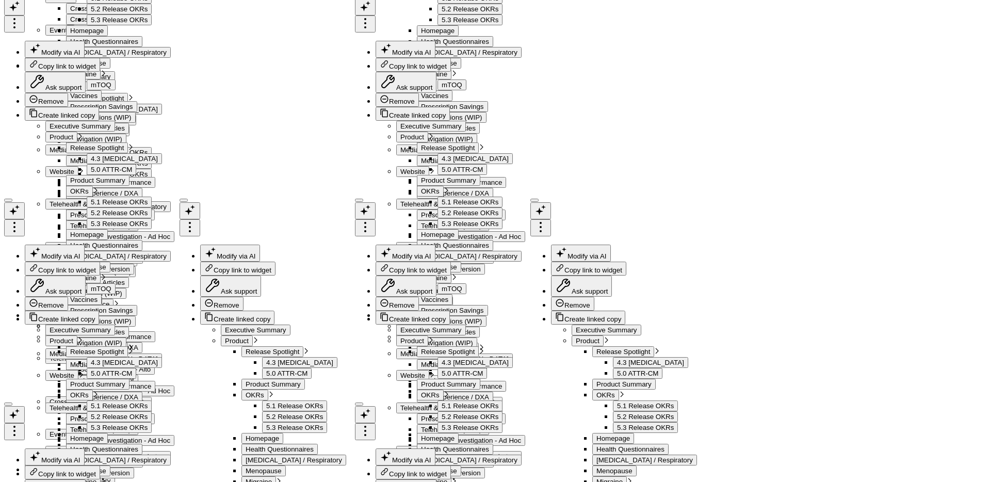
click at [899, 43] on b "Custom Dates" at bounding box center [923, 40] width 96 height 6
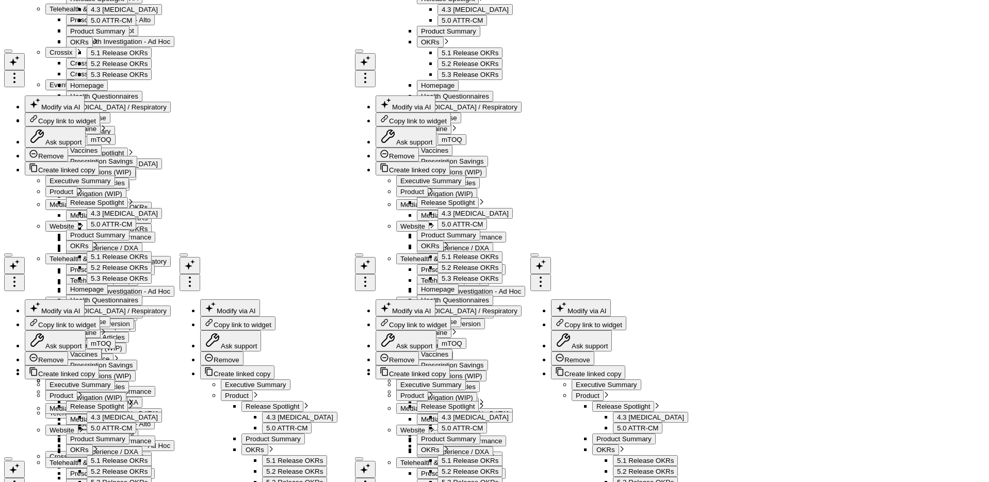
drag, startPoint x: 895, startPoint y: 70, endPoint x: 898, endPoint y: 77, distance: 8.3
click at [895, 69] on link "Previous Period" at bounding box center [923, 68] width 106 height 20
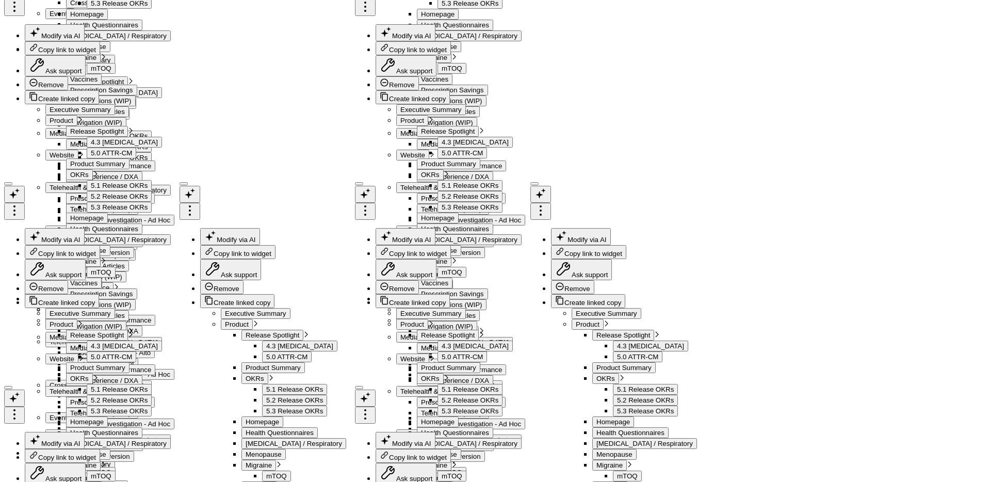
scroll to position [1508, 0]
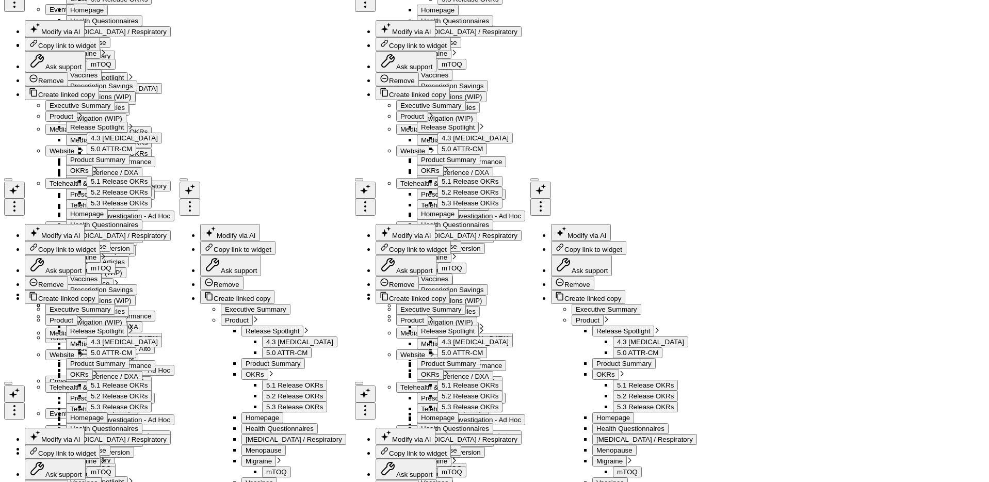
click at [800, 50] on span "06/11/25 - 08/19/25" at bounding box center [786, 50] width 96 height 8
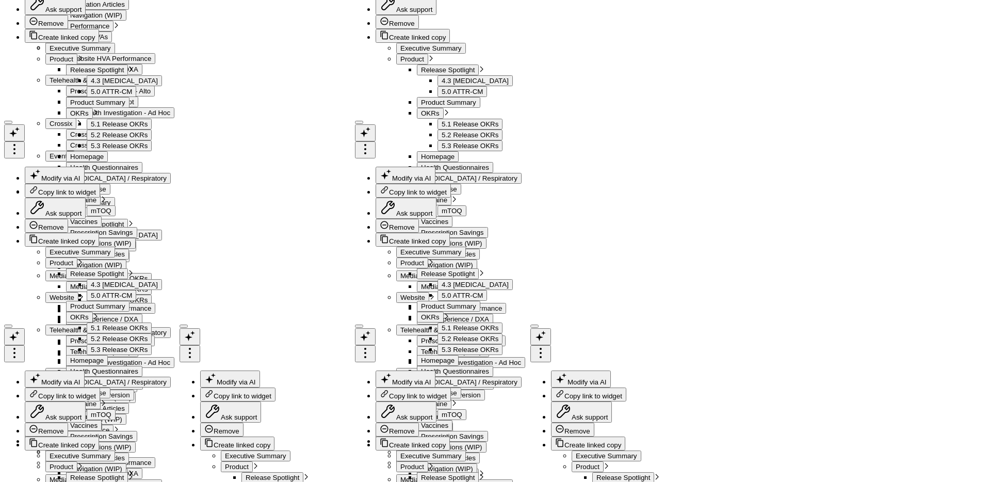
click at [768, 328] on link "Custom Dates" at bounding box center [786, 330] width 106 height 20
select select "7"
select select "2025"
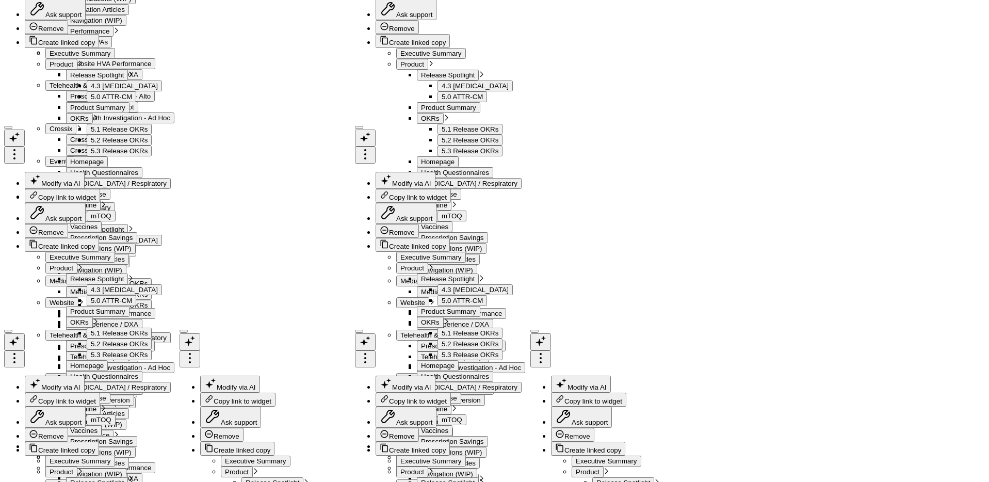
click at [859, 75] on div "January February March April May June July August September October November De…" at bounding box center [815, 75] width 144 height 15
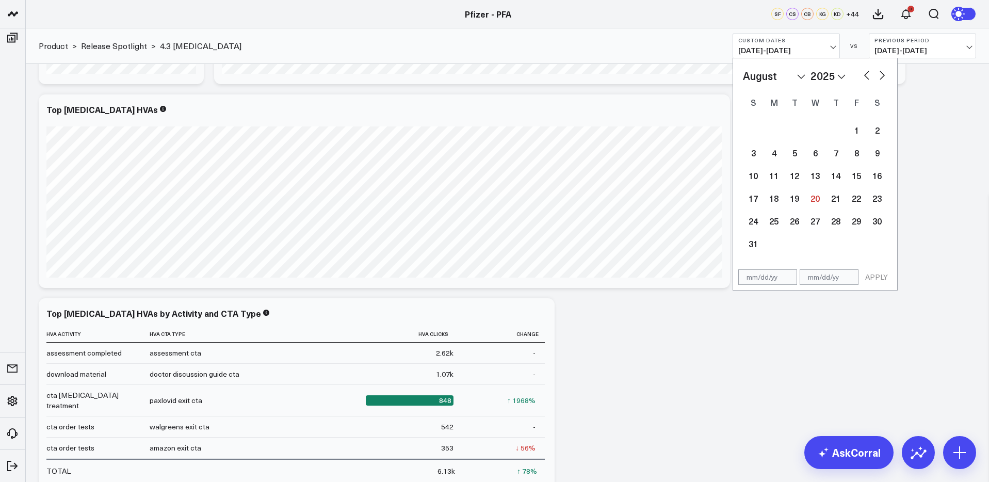
click at [867, 72] on button "button" at bounding box center [867, 74] width 10 height 12
select select "6"
select select "2025"
click at [779, 156] on div "7" at bounding box center [774, 152] width 21 height 21
type input "[DATE]"
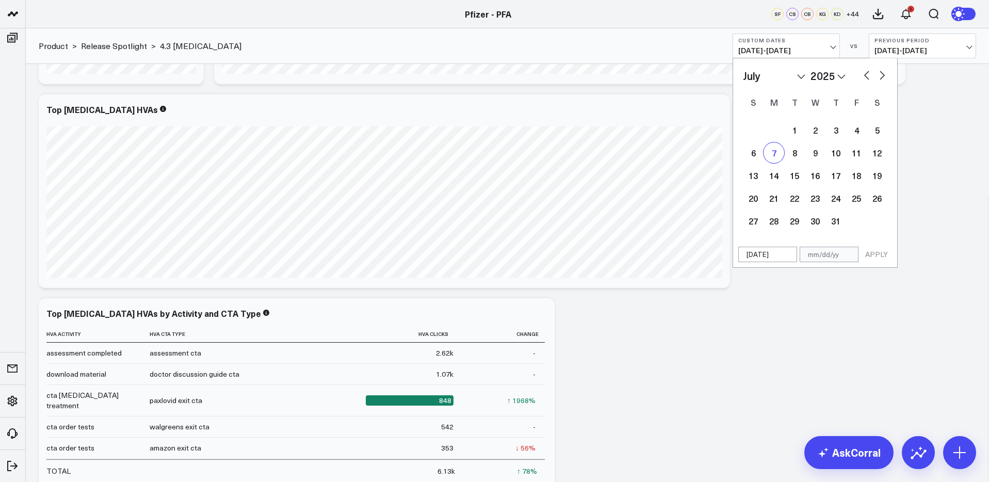
select select "6"
select select "2025"
click at [888, 74] on div "January February March April May June July August September October November De…" at bounding box center [815, 150] width 164 height 184
click at [882, 77] on button "button" at bounding box center [882, 74] width 10 height 12
select select "7"
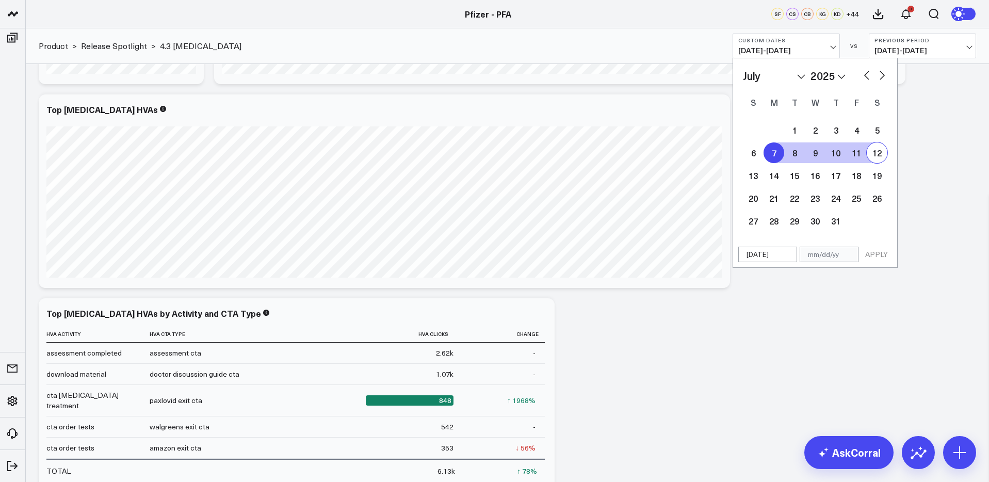
select select "2025"
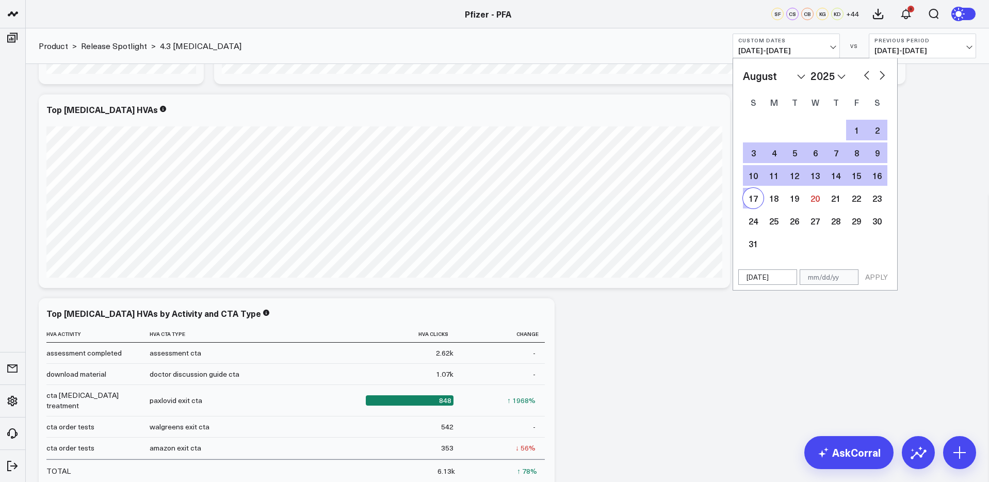
click at [755, 200] on div "17" at bounding box center [753, 198] width 21 height 21
type input "08/17/25"
select select "7"
select select "2025"
click at [875, 280] on button "APPLY" at bounding box center [876, 276] width 31 height 15
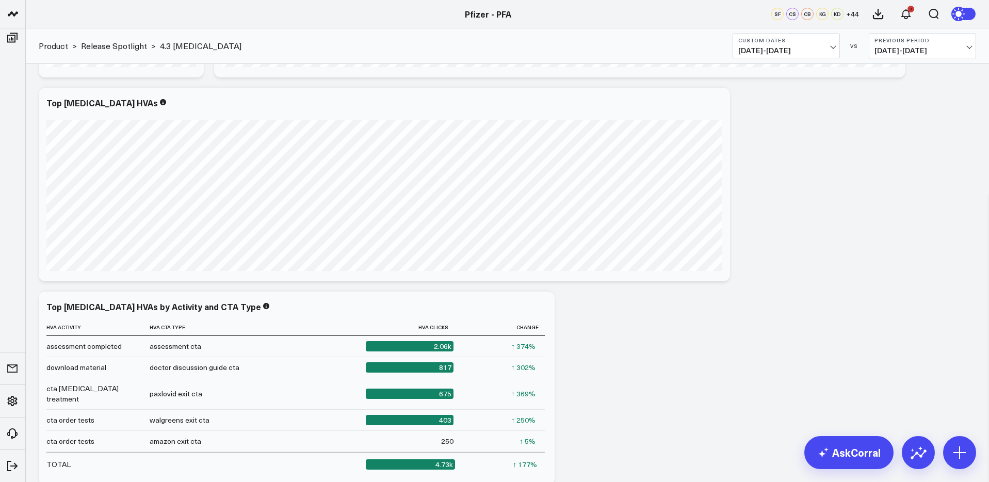
scroll to position [1515, 0]
click at [792, 54] on span "07/07/25 - 08/17/25" at bounding box center [786, 50] width 96 height 8
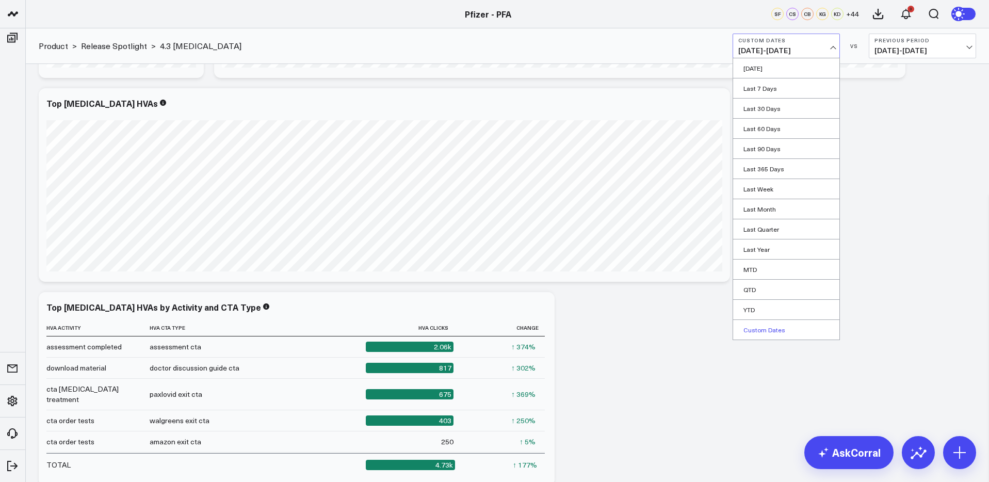
click at [756, 331] on link "Custom Dates" at bounding box center [786, 330] width 106 height 20
select select "7"
select select "2025"
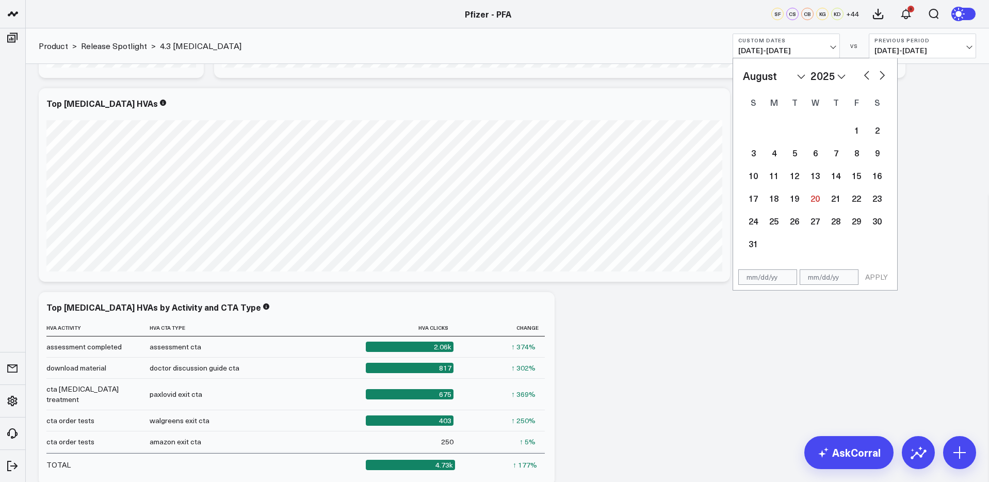
scroll to position [1515, 0]
click at [865, 70] on button "button" at bounding box center [867, 74] width 10 height 12
select select "6"
select select "2025"
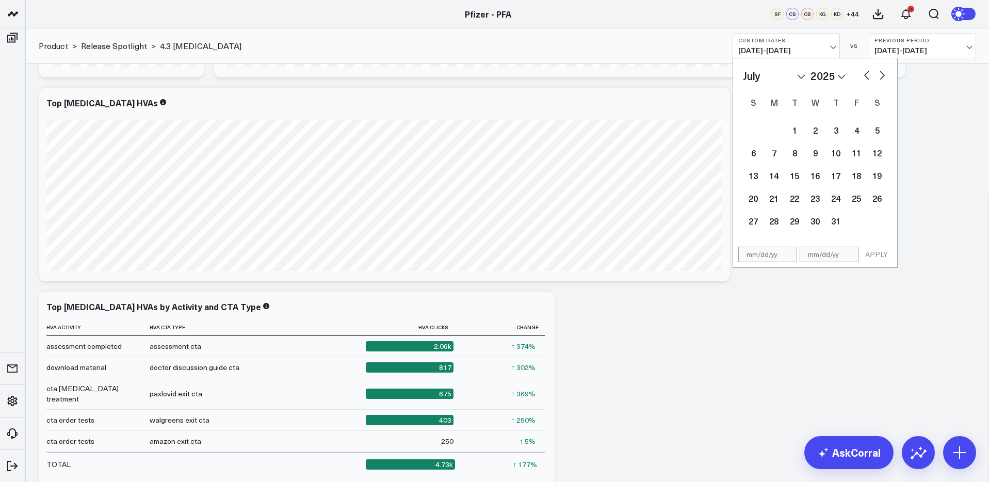
click at [865, 70] on button "button" at bounding box center [867, 74] width 10 height 12
select select "5"
select select "2025"
click at [820, 145] on div "11" at bounding box center [815, 152] width 21 height 21
type input "06/11/25"
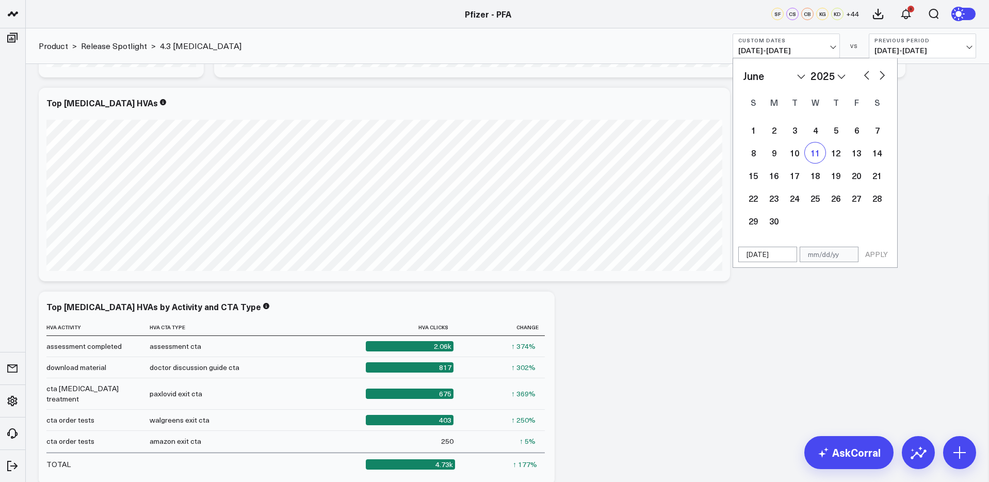
select select "5"
select select "2025"
click at [880, 74] on button "button" at bounding box center [882, 74] width 10 height 12
select select "6"
select select "2025"
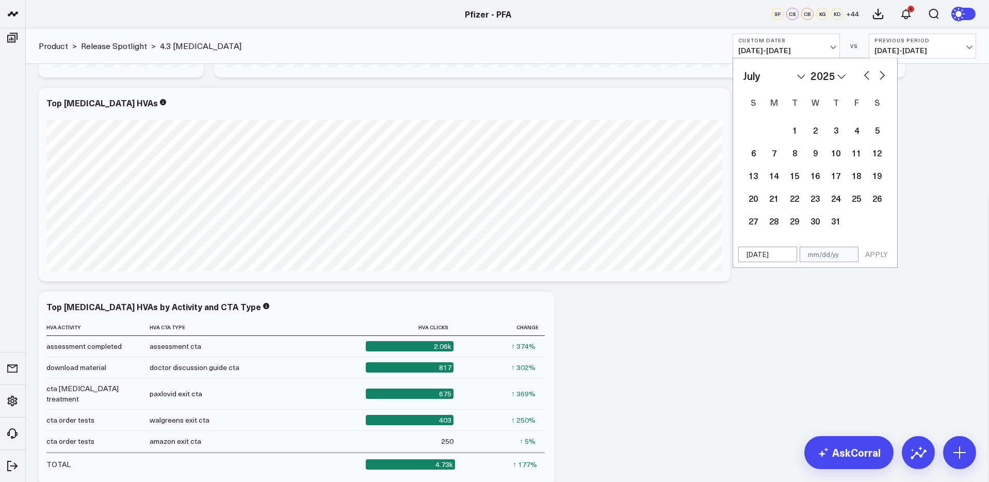
click at [880, 74] on button "button" at bounding box center [882, 74] width 10 height 12
select select "7"
select select "2025"
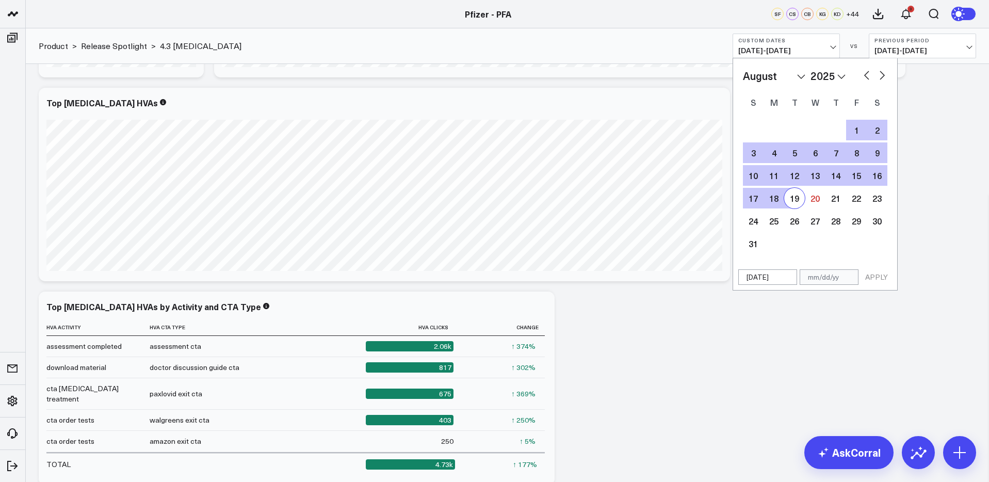
click at [795, 202] on div "19" at bounding box center [794, 198] width 21 height 21
type input "[DATE]"
select select "7"
select select "2025"
click at [874, 278] on button "APPLY" at bounding box center [876, 276] width 31 height 15
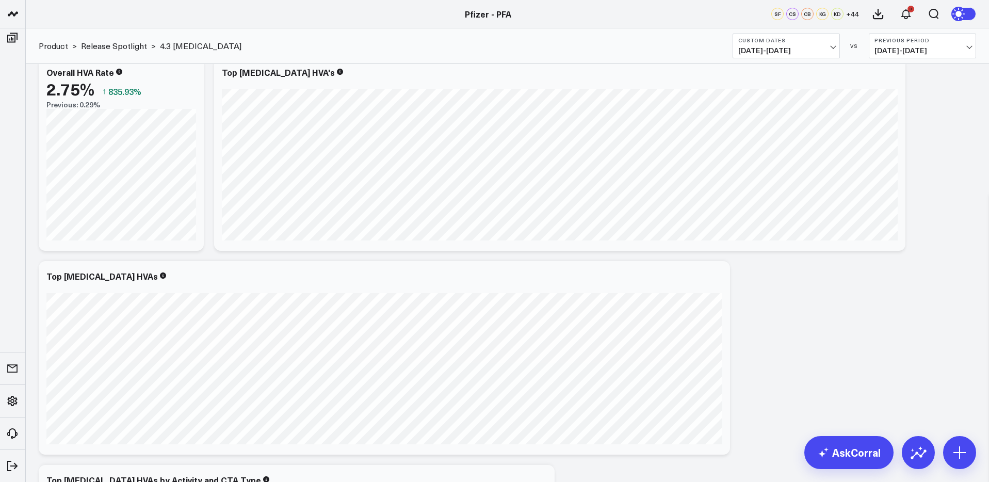
scroll to position [1344, 0]
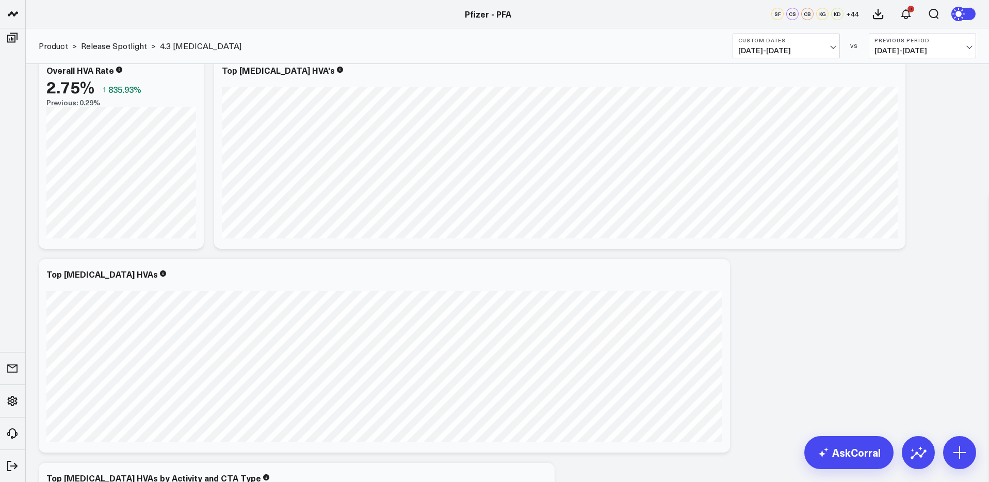
click at [919, 50] on span "04/02/25 - 06/10/25" at bounding box center [923, 50] width 96 height 8
click at [882, 104] on link "YoY" at bounding box center [923, 109] width 106 height 20
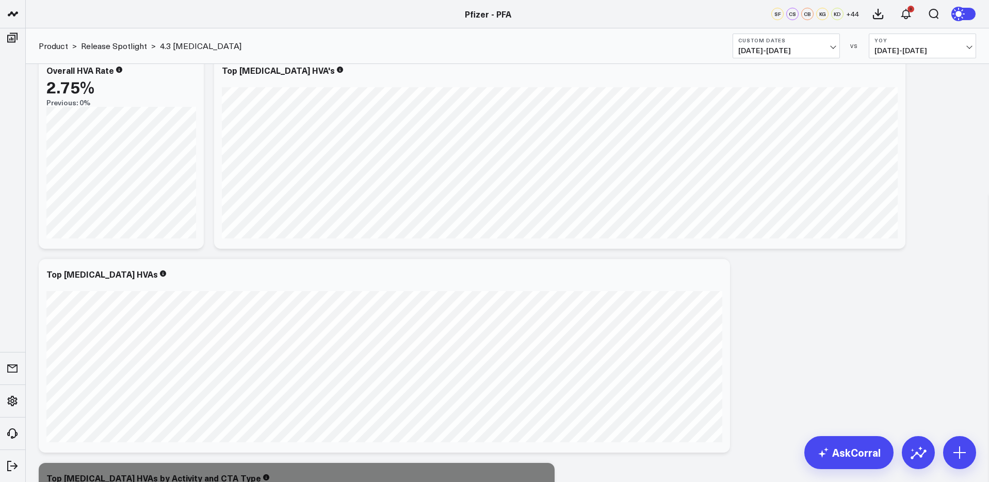
scroll to position [1346, 0]
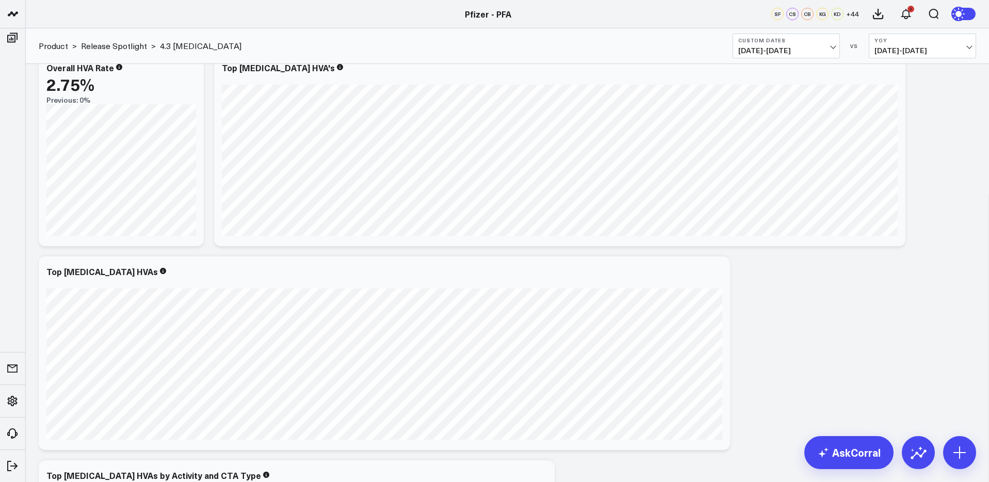
click at [929, 52] on span "06/11/24 - 08/19/24" at bounding box center [923, 50] width 96 height 8
click at [912, 72] on link "Previous Period" at bounding box center [923, 68] width 106 height 20
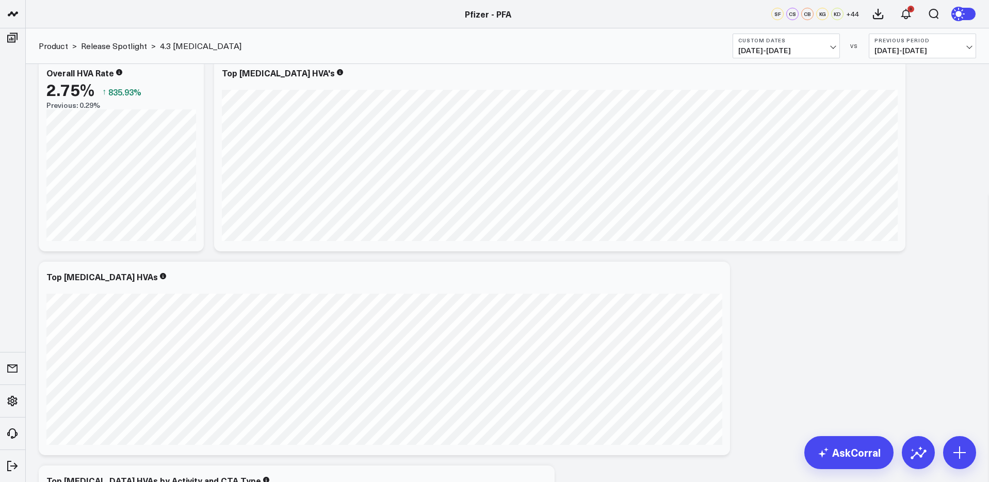
scroll to position [1341, 0]
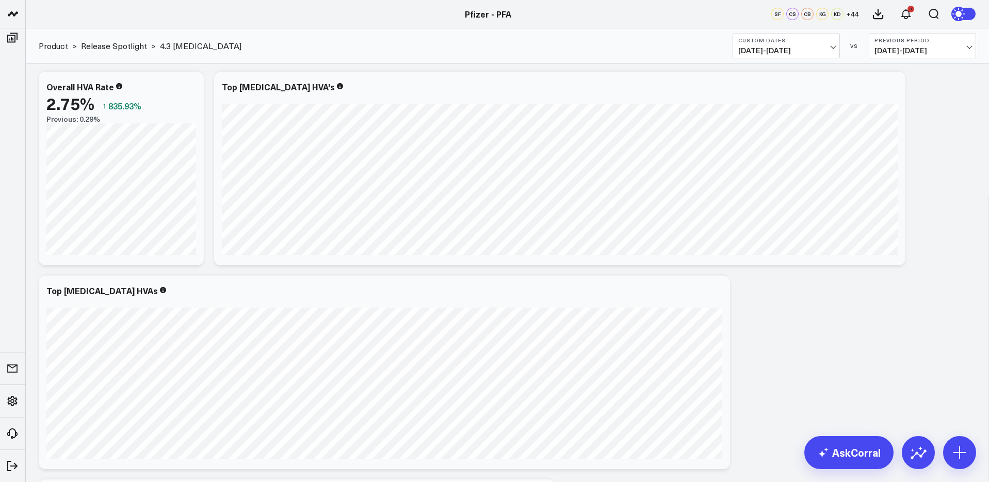
scroll to position [1324, 0]
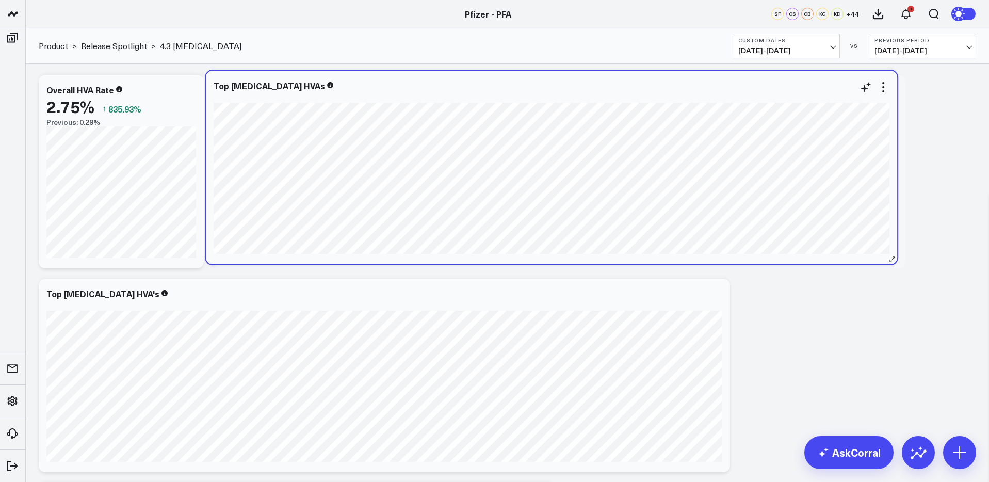
drag, startPoint x: 167, startPoint y: 286, endPoint x: 333, endPoint y: 82, distance: 264.1
click at [333, 82] on div "Top [MEDICAL_DATA] HVAs" at bounding box center [552, 85] width 676 height 9
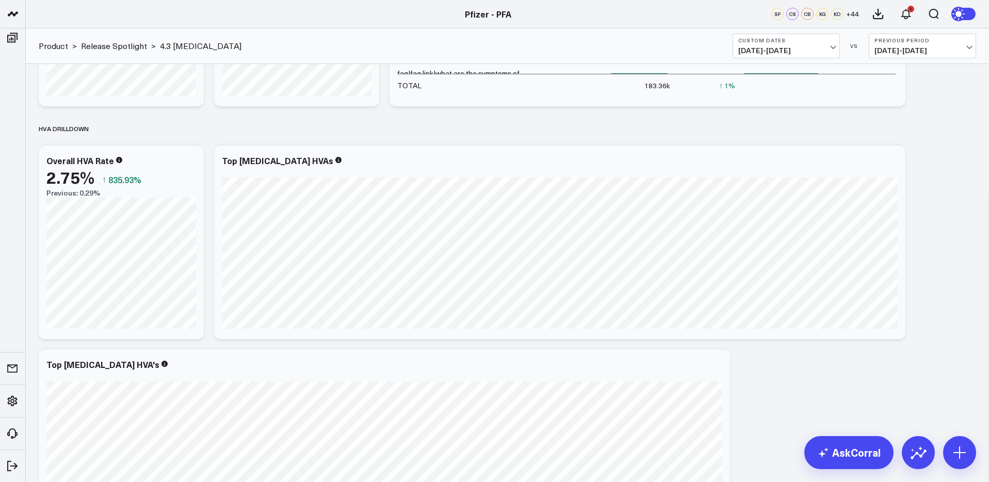
scroll to position [1254, 0]
click at [802, 41] on b "Custom Dates" at bounding box center [786, 40] width 96 height 6
click at [764, 328] on link "Custom Dates" at bounding box center [786, 330] width 106 height 20
select select "7"
select select "2025"
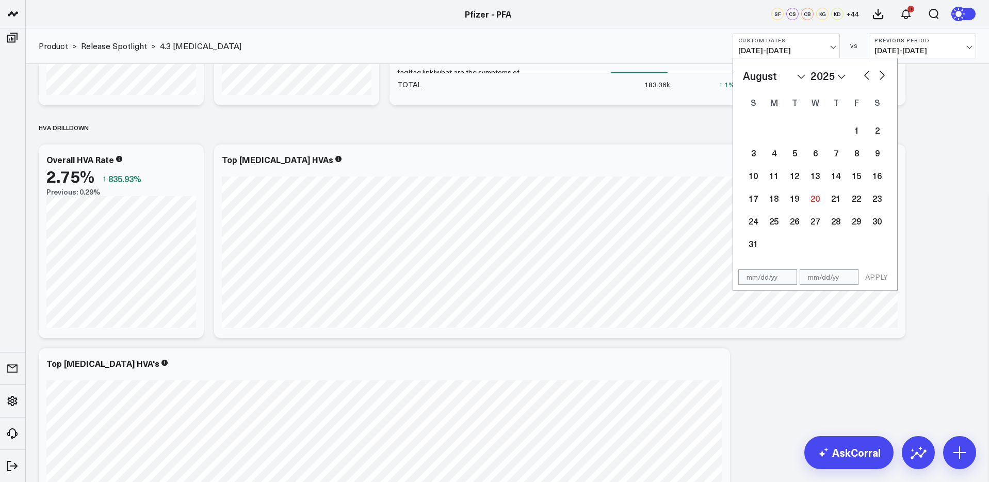
click at [867, 79] on button "button" at bounding box center [867, 74] width 10 height 12
select select "6"
select select "2025"
click at [867, 79] on button "button" at bounding box center [867, 74] width 10 height 12
select select "5"
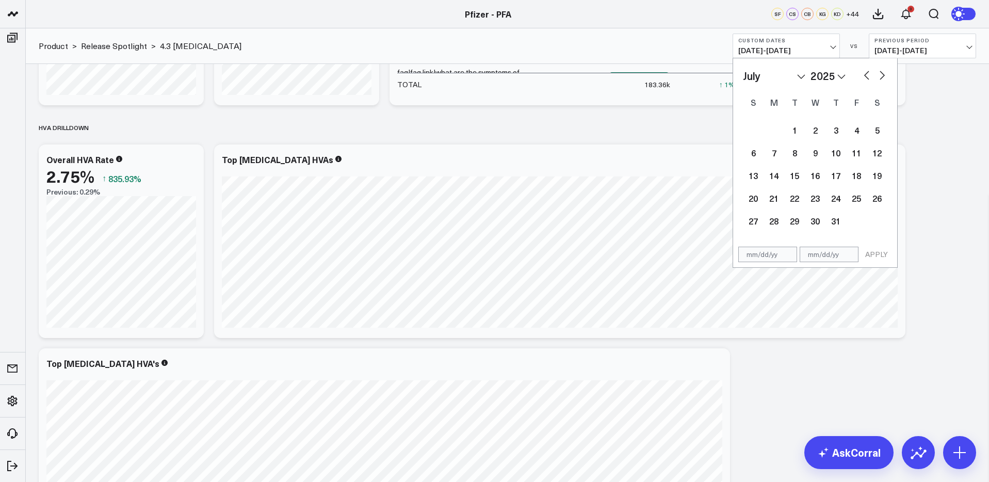
select select "2025"
click at [815, 157] on div "11" at bounding box center [815, 152] width 21 height 21
type input "06/11/25"
select select "5"
select select "2025"
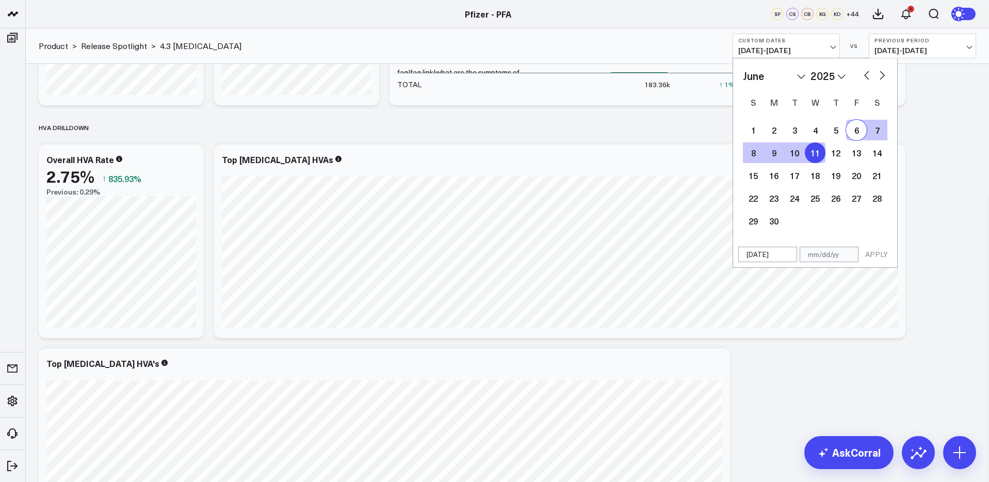
click at [887, 68] on button "button" at bounding box center [882, 74] width 10 height 12
select select "6"
select select "2025"
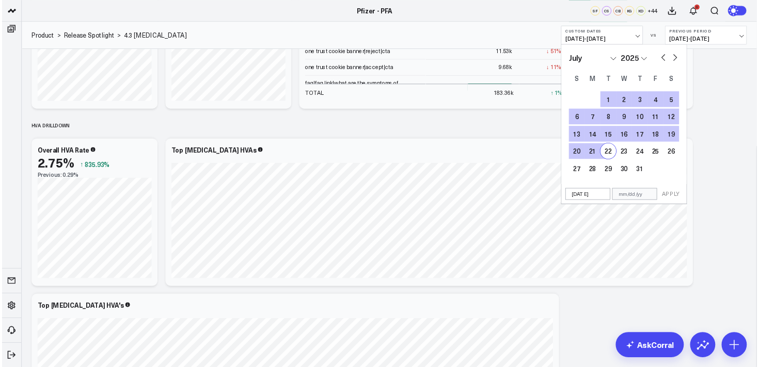
scroll to position [1202, 0]
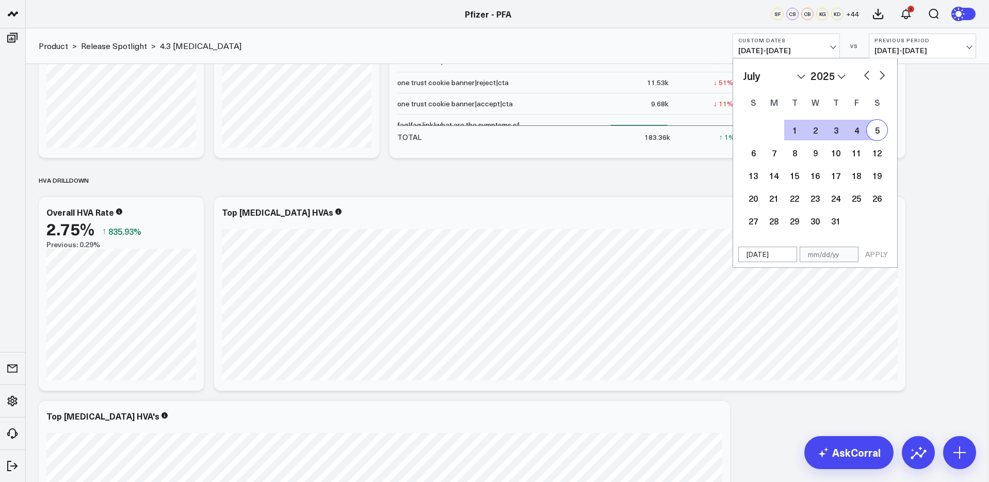
click at [885, 74] on button "button" at bounding box center [882, 74] width 10 height 12
select select "7"
select select "2025"
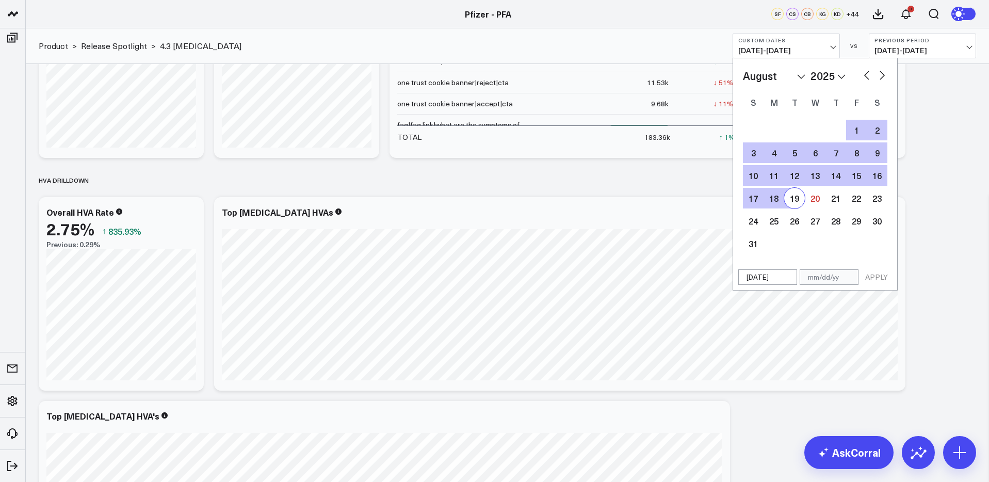
click at [792, 201] on div "19" at bounding box center [794, 198] width 21 height 21
type input "[DATE]"
select select "7"
select select "2025"
click at [882, 278] on button "APPLY" at bounding box center [876, 276] width 31 height 15
